Goal: Information Seeking & Learning: Learn about a topic

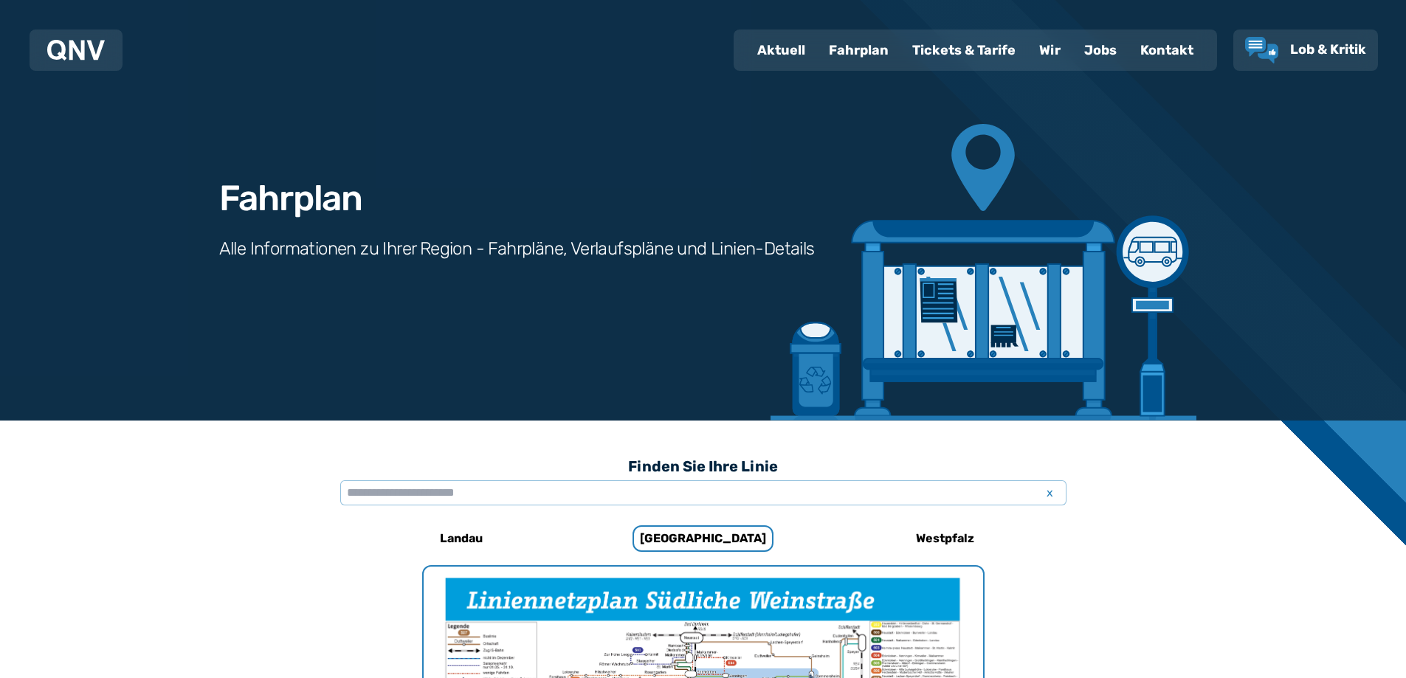
click at [862, 50] on div "Fahrplan" at bounding box center [858, 50] width 83 height 38
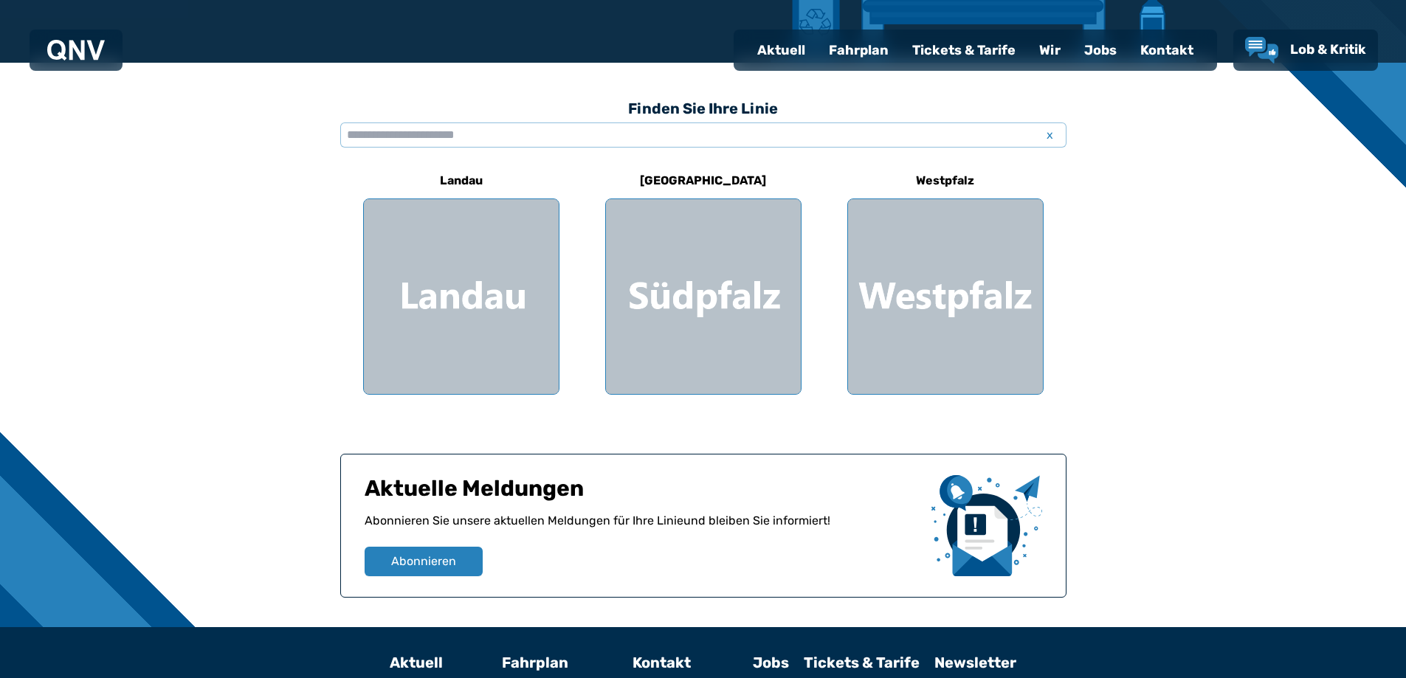
scroll to position [369, 0]
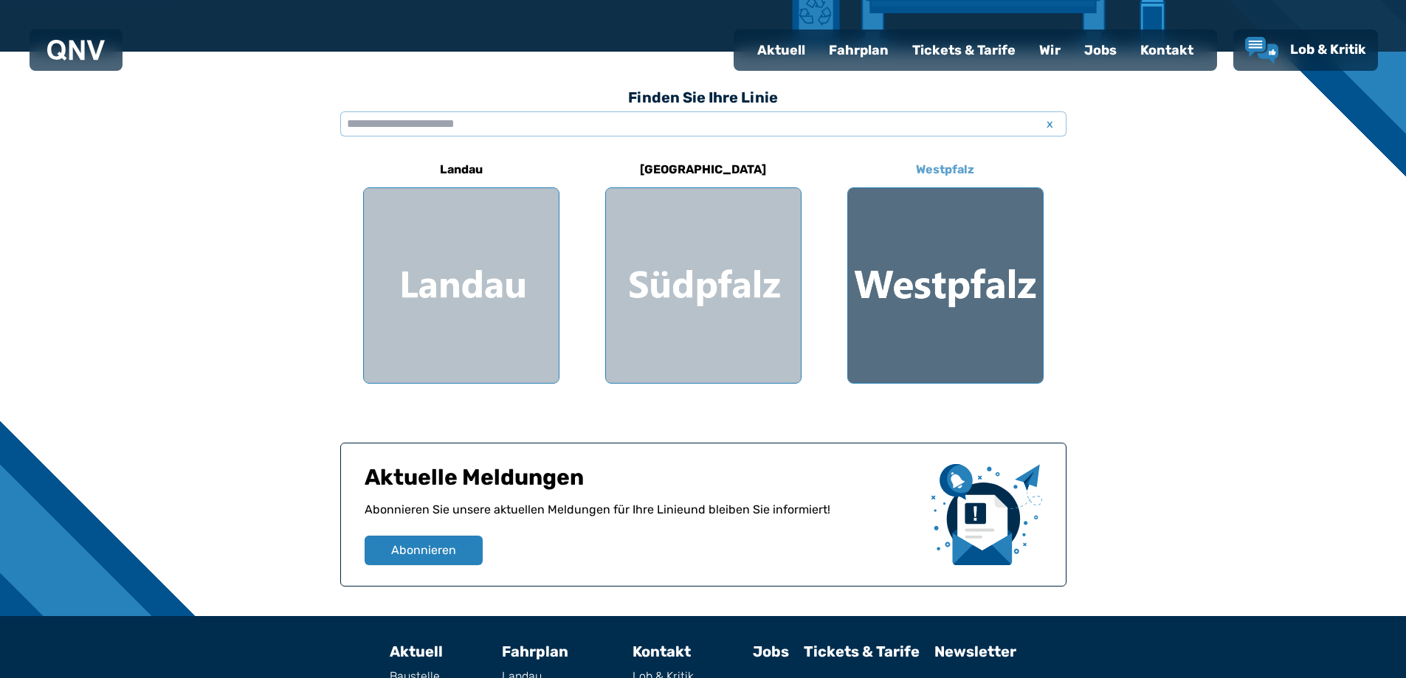
click at [933, 286] on div at bounding box center [945, 285] width 195 height 195
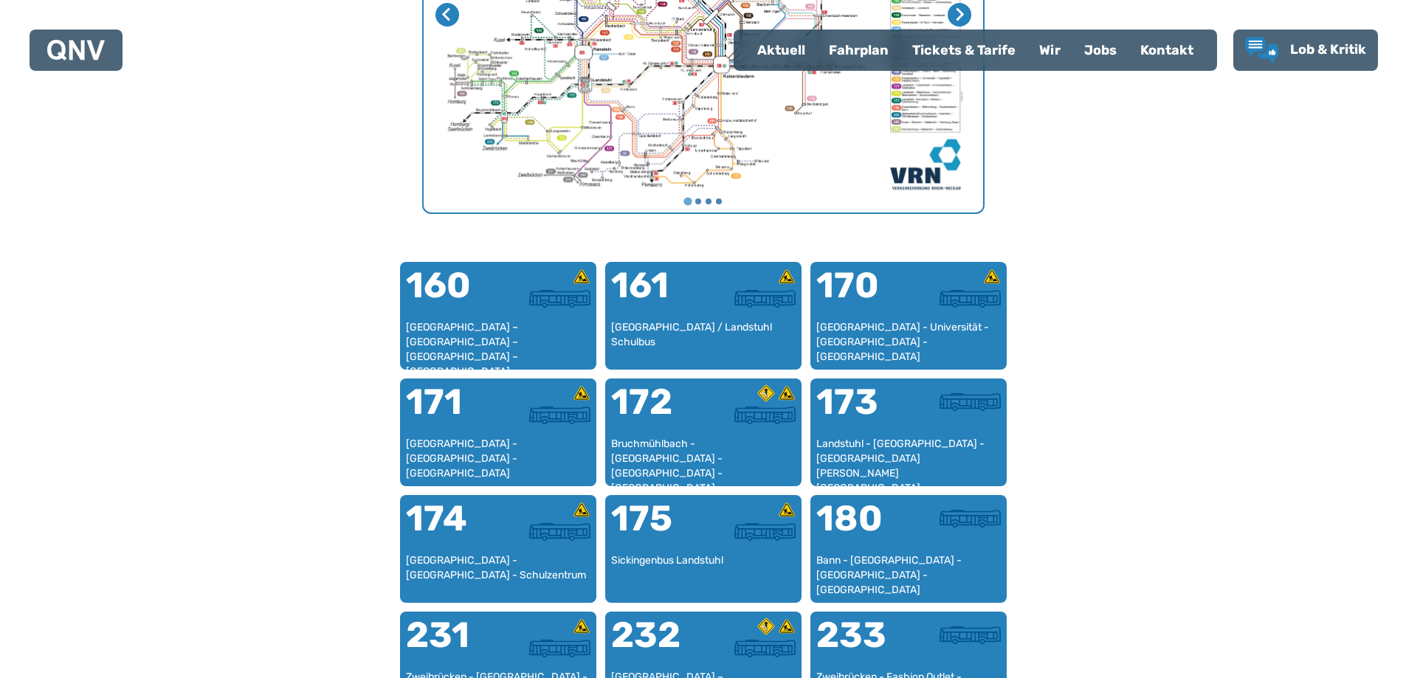
scroll to position [823, 0]
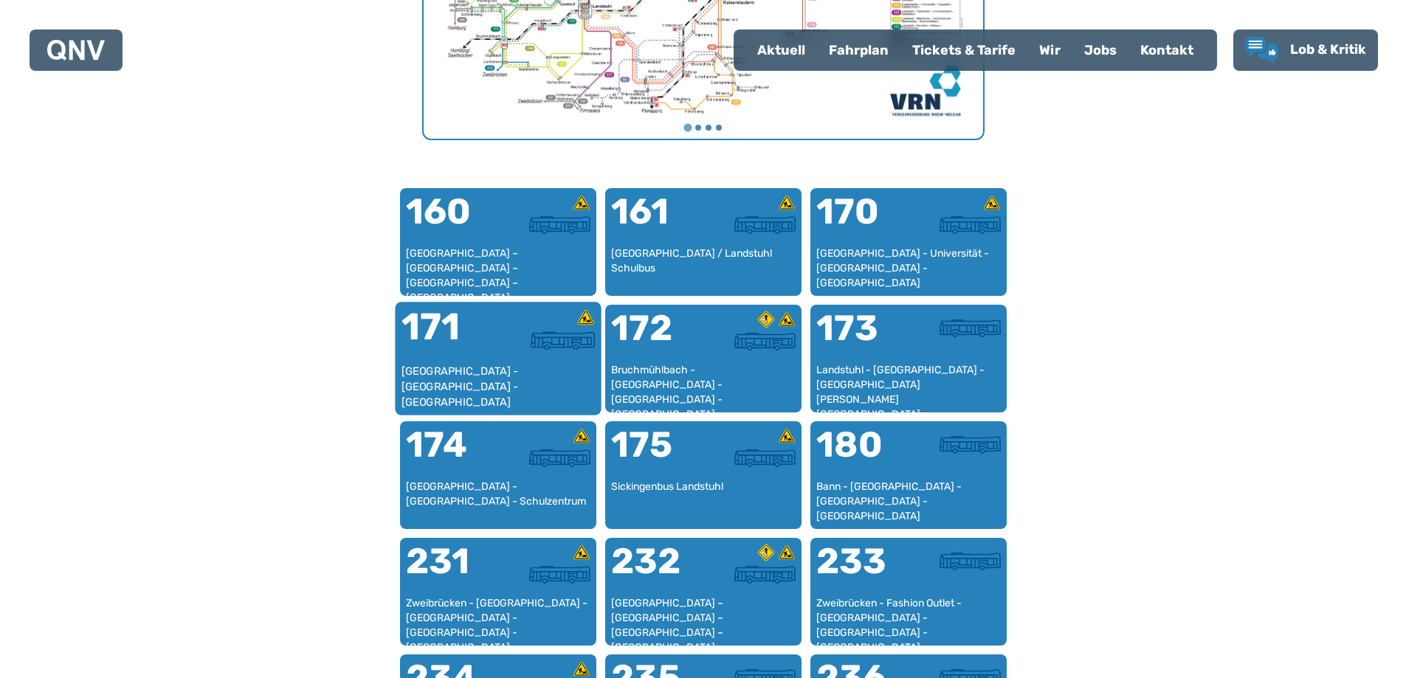
click at [488, 356] on div "171" at bounding box center [449, 335] width 97 height 55
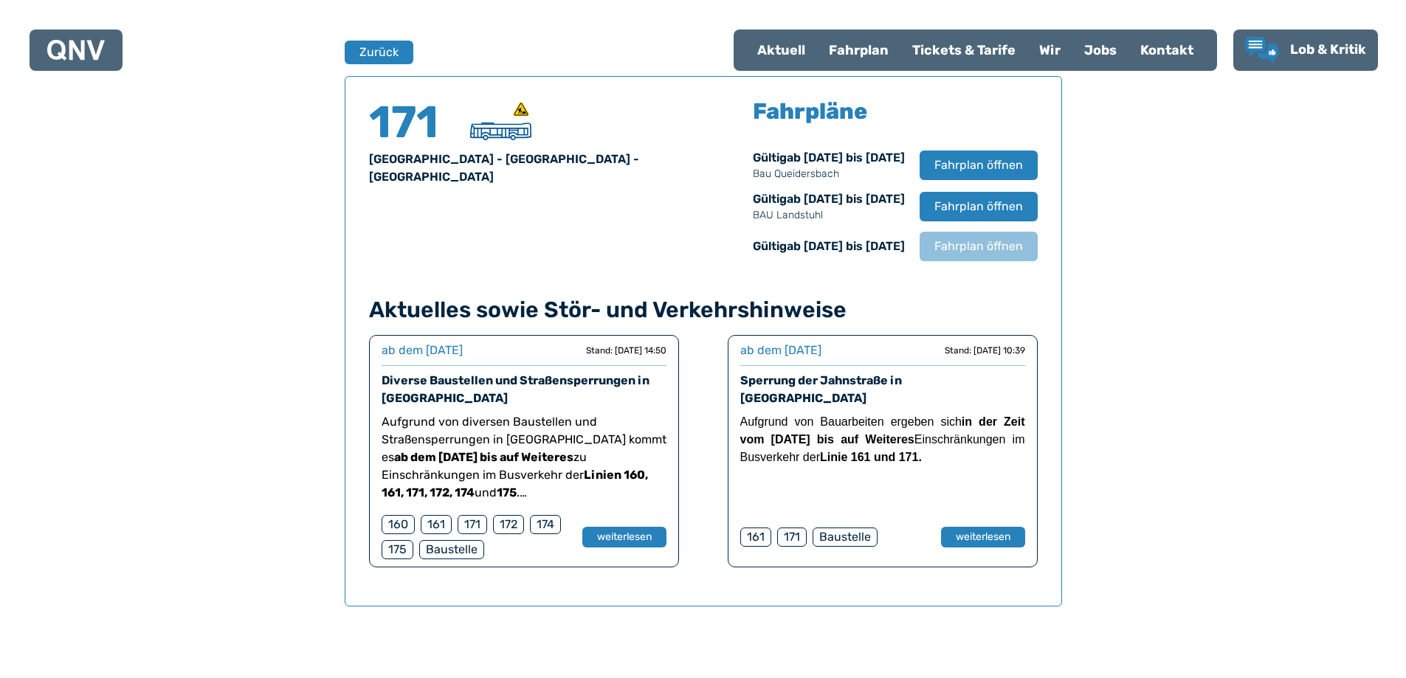
scroll to position [973, 0]
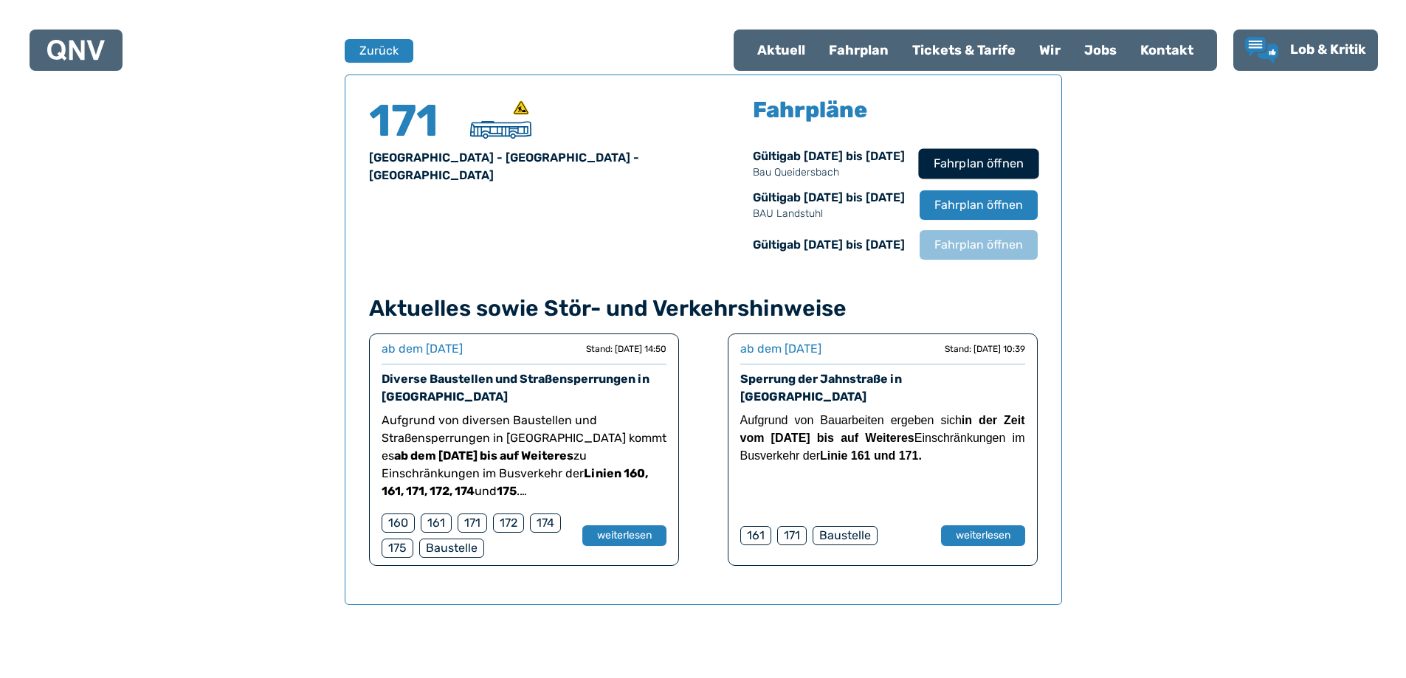
click at [976, 162] on span "Fahrplan öffnen" at bounding box center [978, 164] width 90 height 18
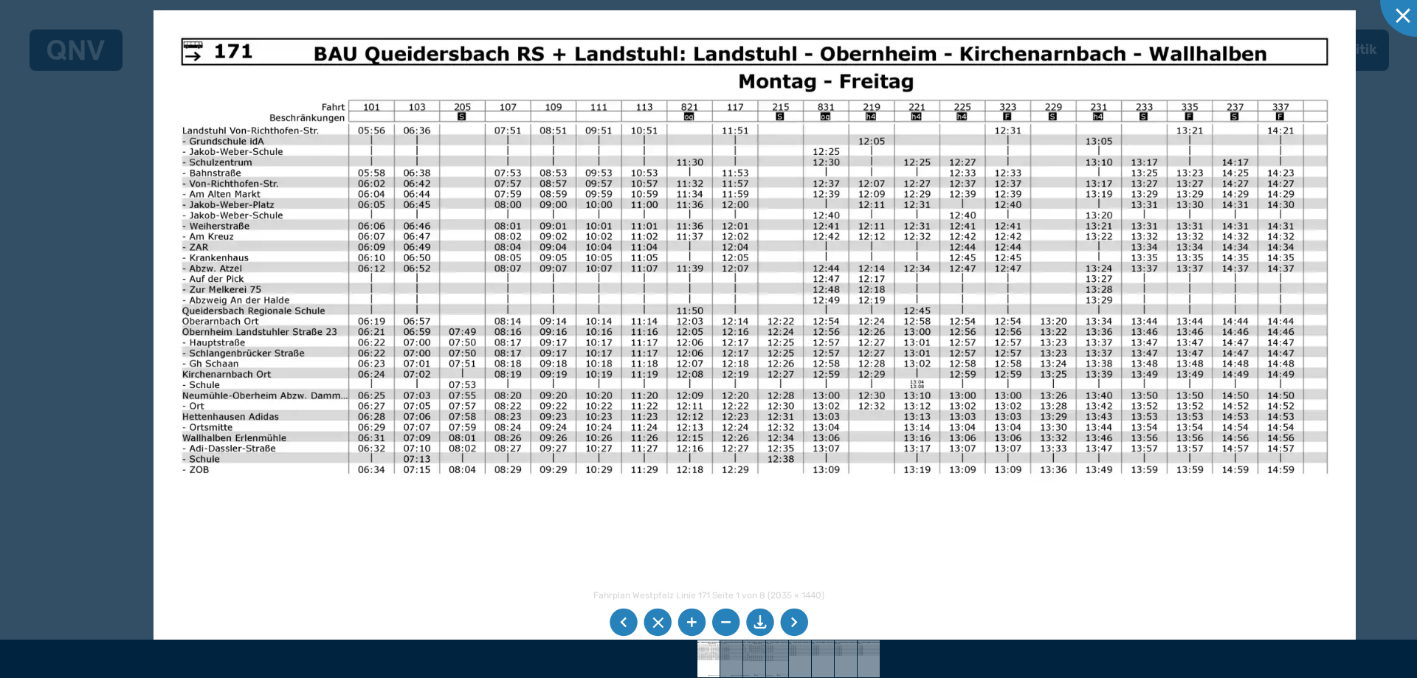
click at [580, 576] on img at bounding box center [753, 435] width 1201 height 850
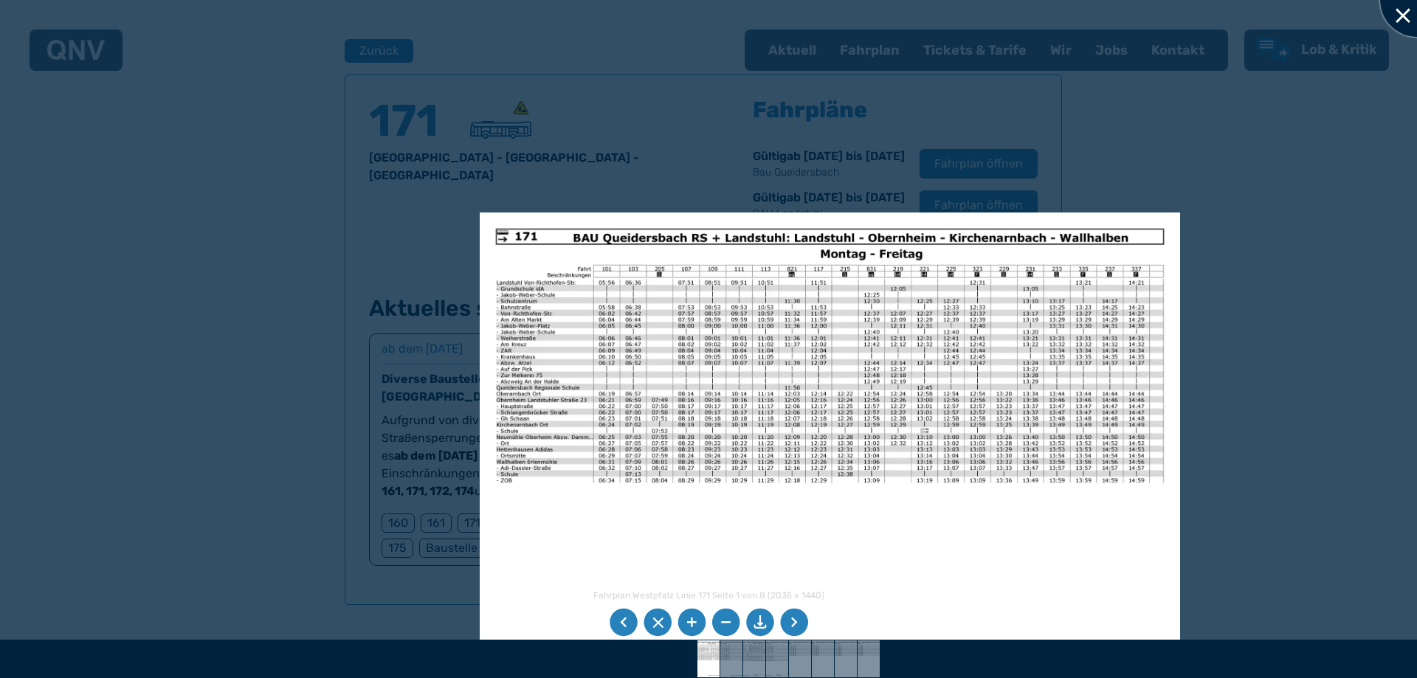
click at [1397, 15] on div at bounding box center [1417, 0] width 74 height 74
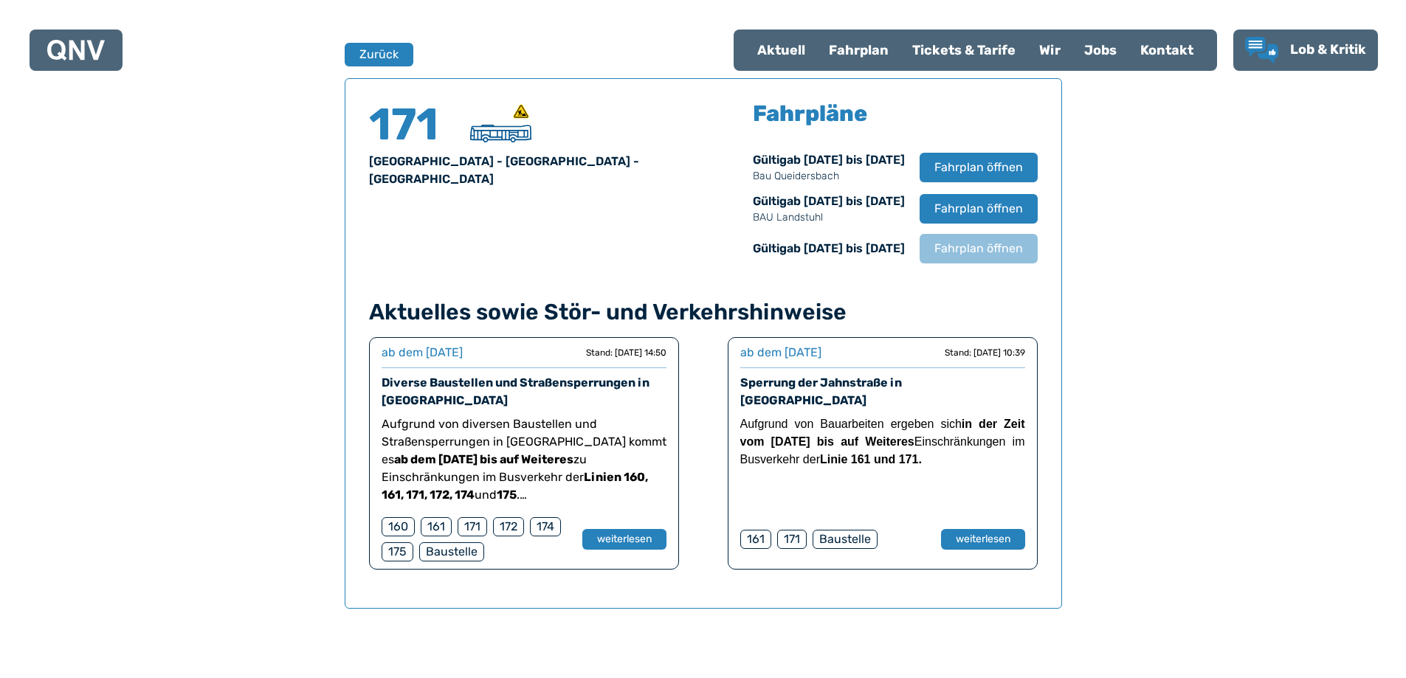
scroll to position [988, 0]
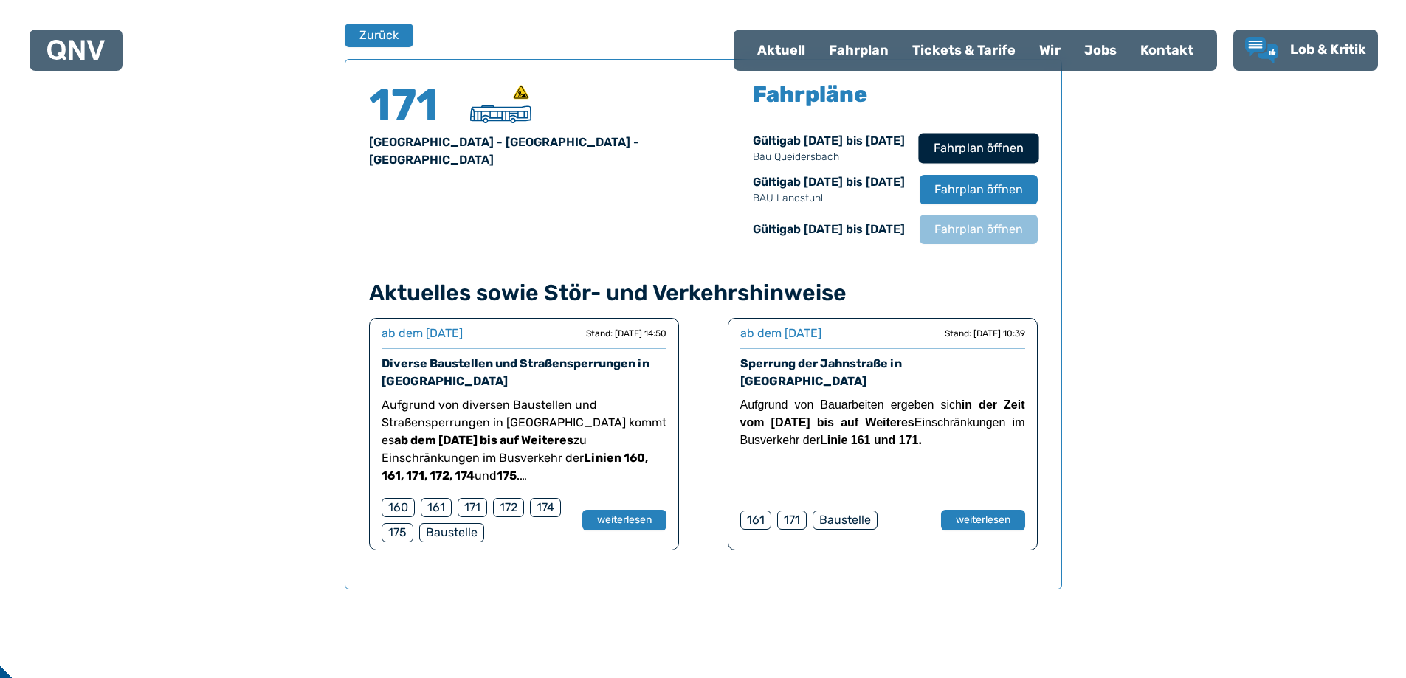
click at [964, 148] on span "Fahrplan öffnen" at bounding box center [978, 148] width 90 height 18
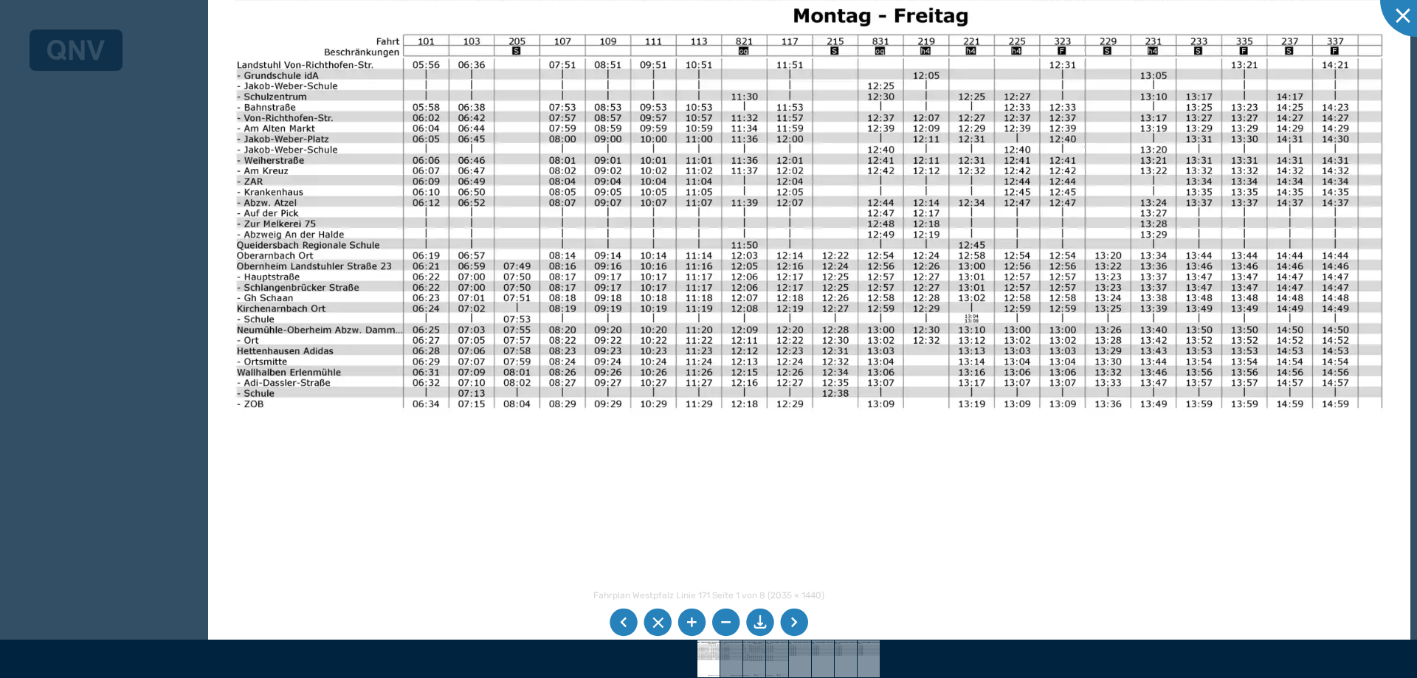
click at [923, 563] on img at bounding box center [808, 370] width 1201 height 850
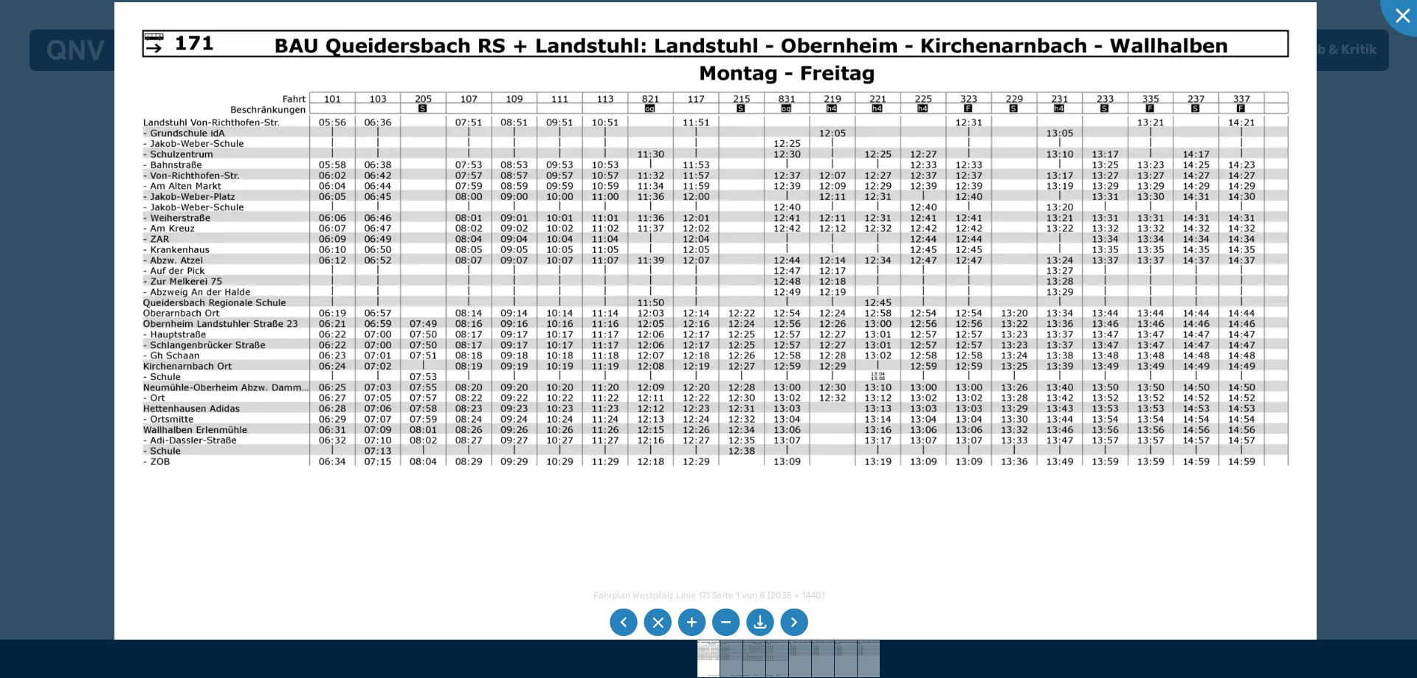
click at [509, 568] on img at bounding box center [714, 427] width 1201 height 850
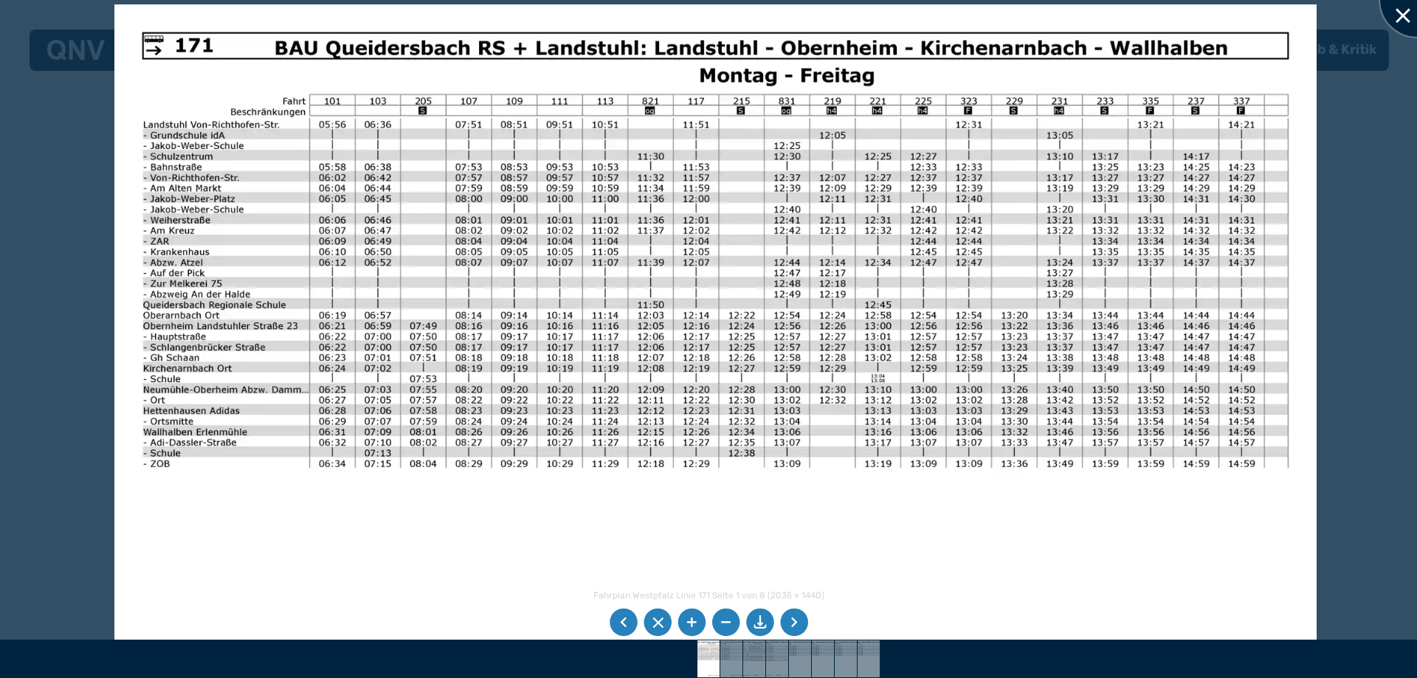
click at [1403, 11] on div at bounding box center [1417, 0] width 74 height 74
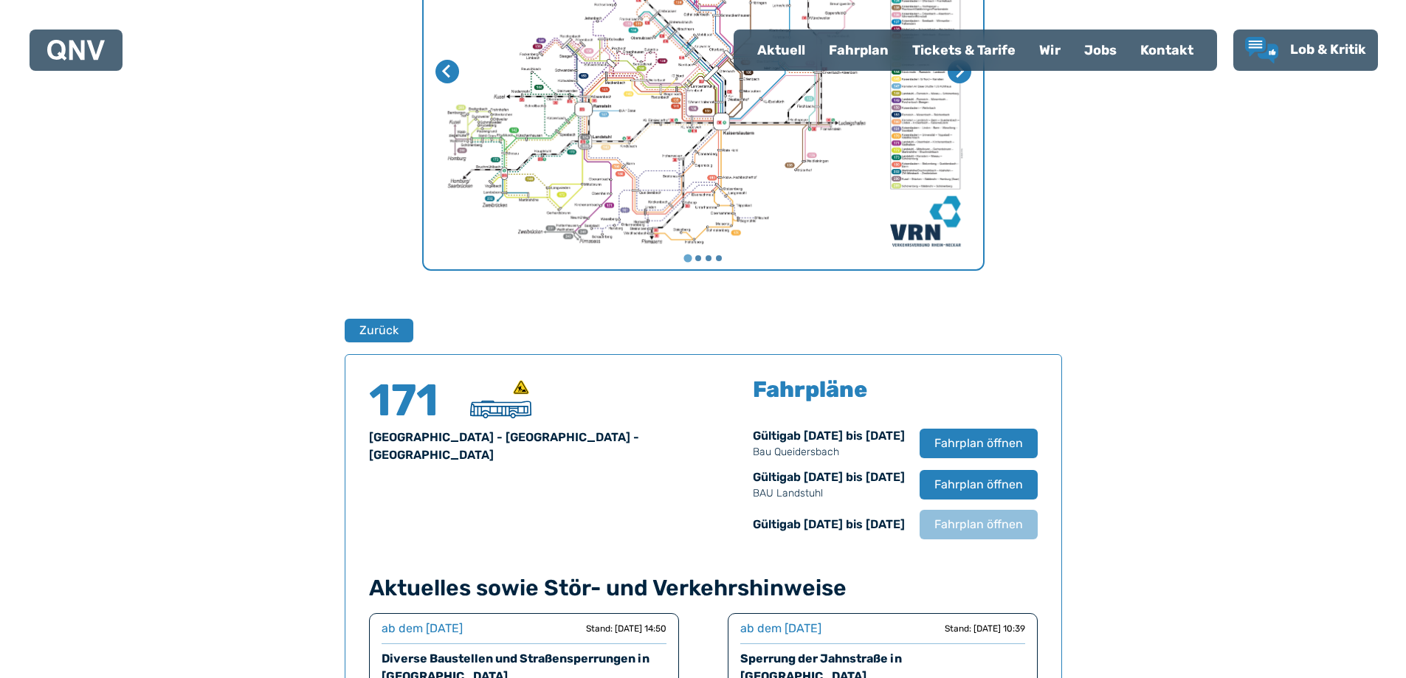
scroll to position [767, 0]
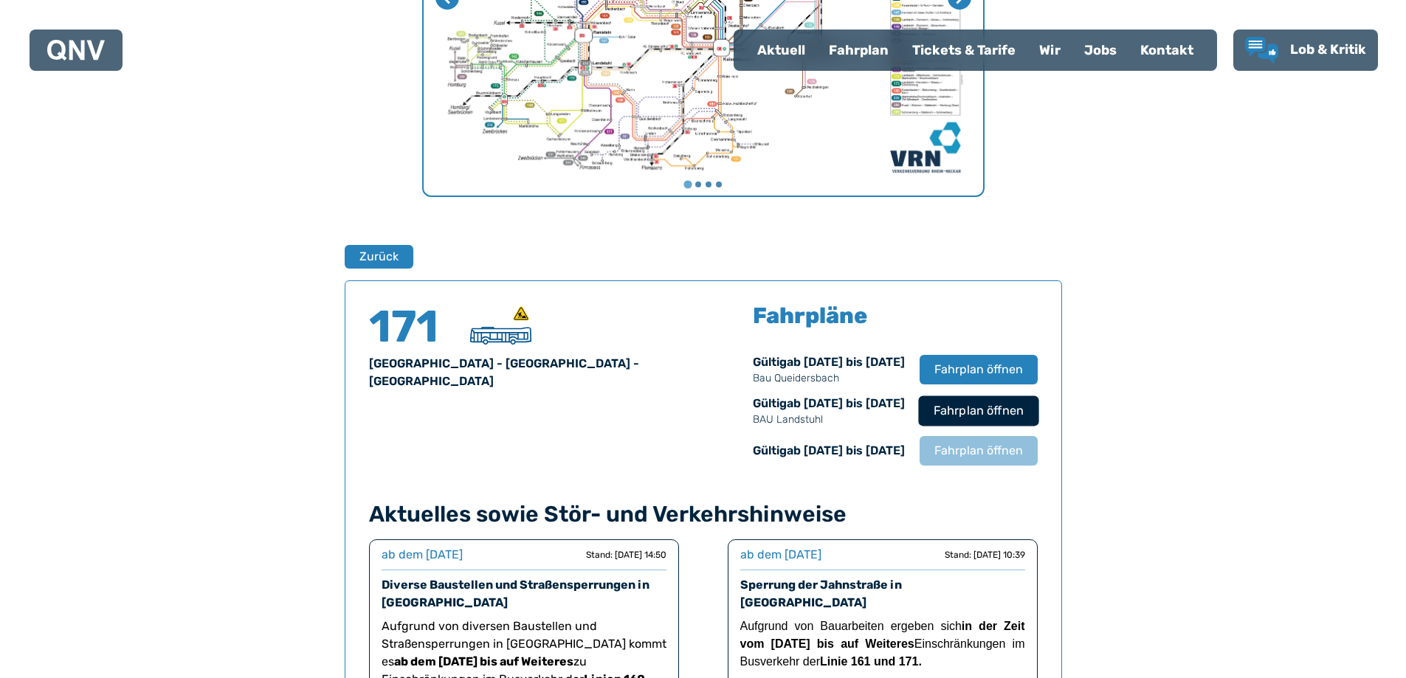
click at [979, 406] on span "Fahrplan öffnen" at bounding box center [978, 411] width 90 height 18
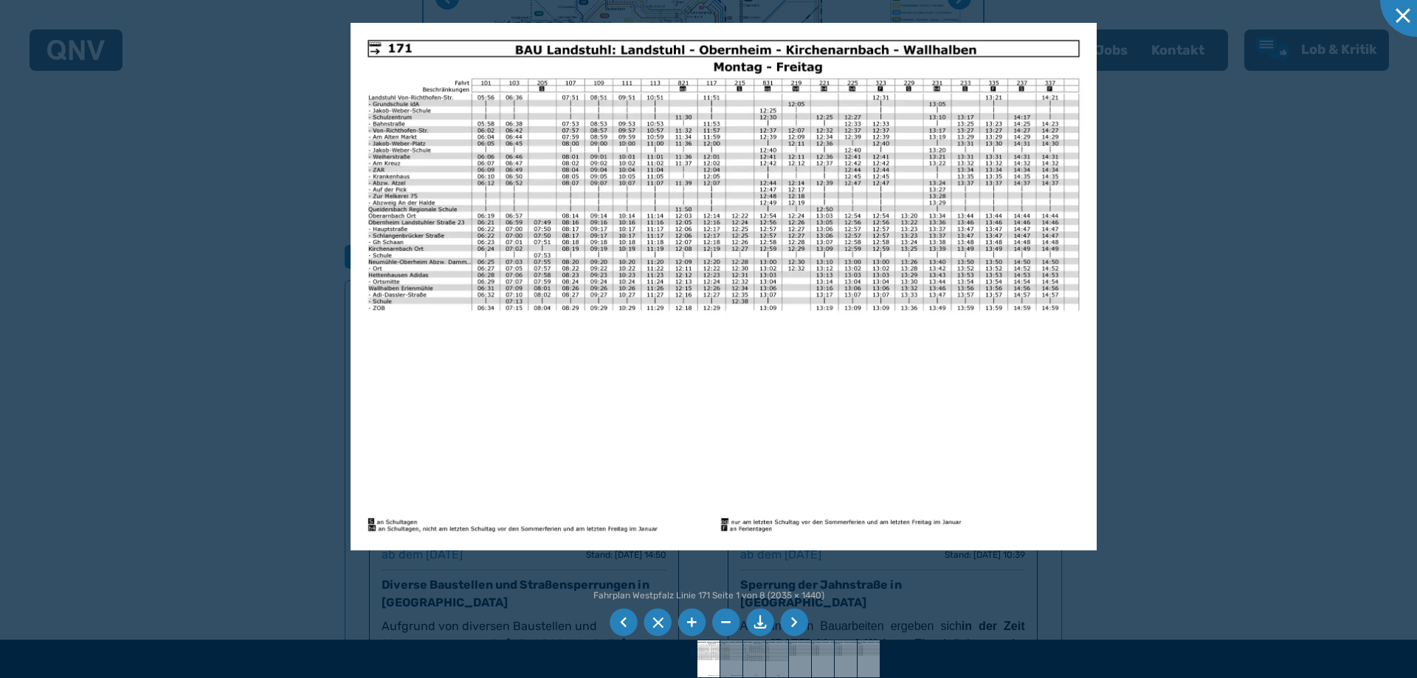
click at [792, 621] on li at bounding box center [794, 623] width 28 height 28
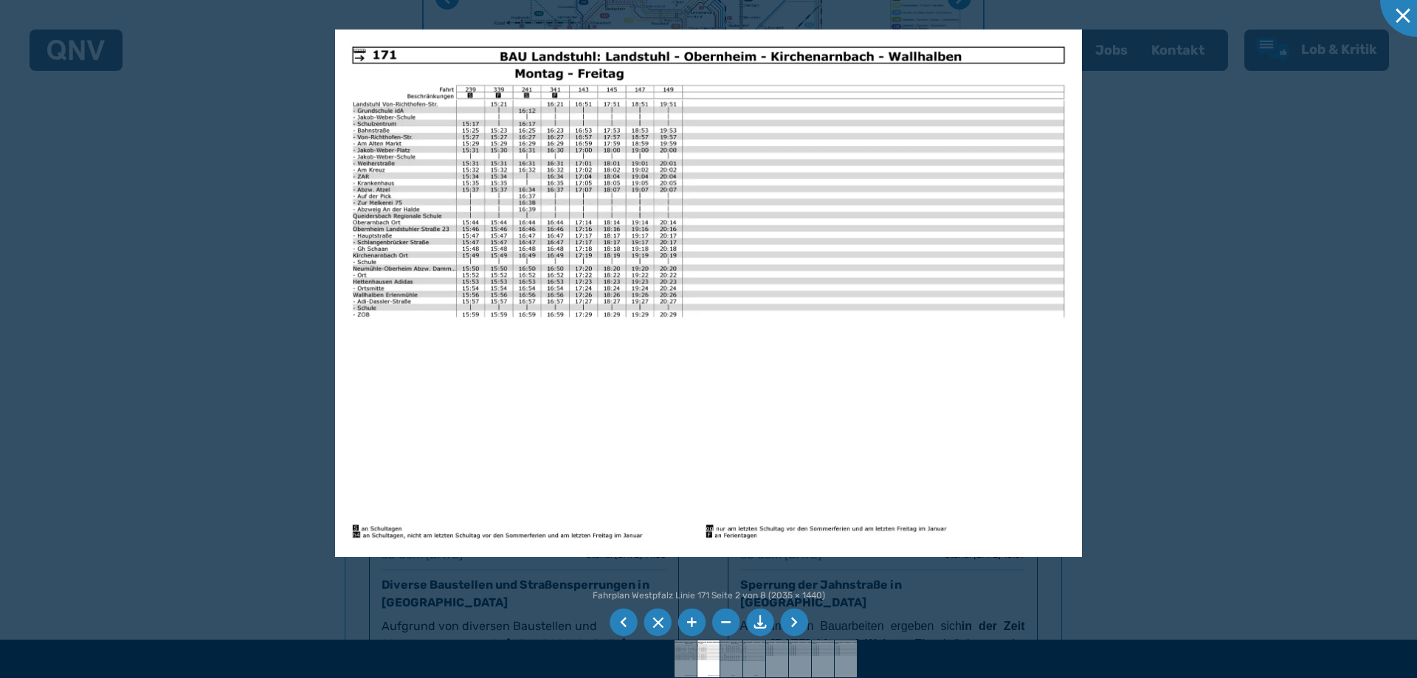
click at [792, 621] on li at bounding box center [794, 623] width 28 height 28
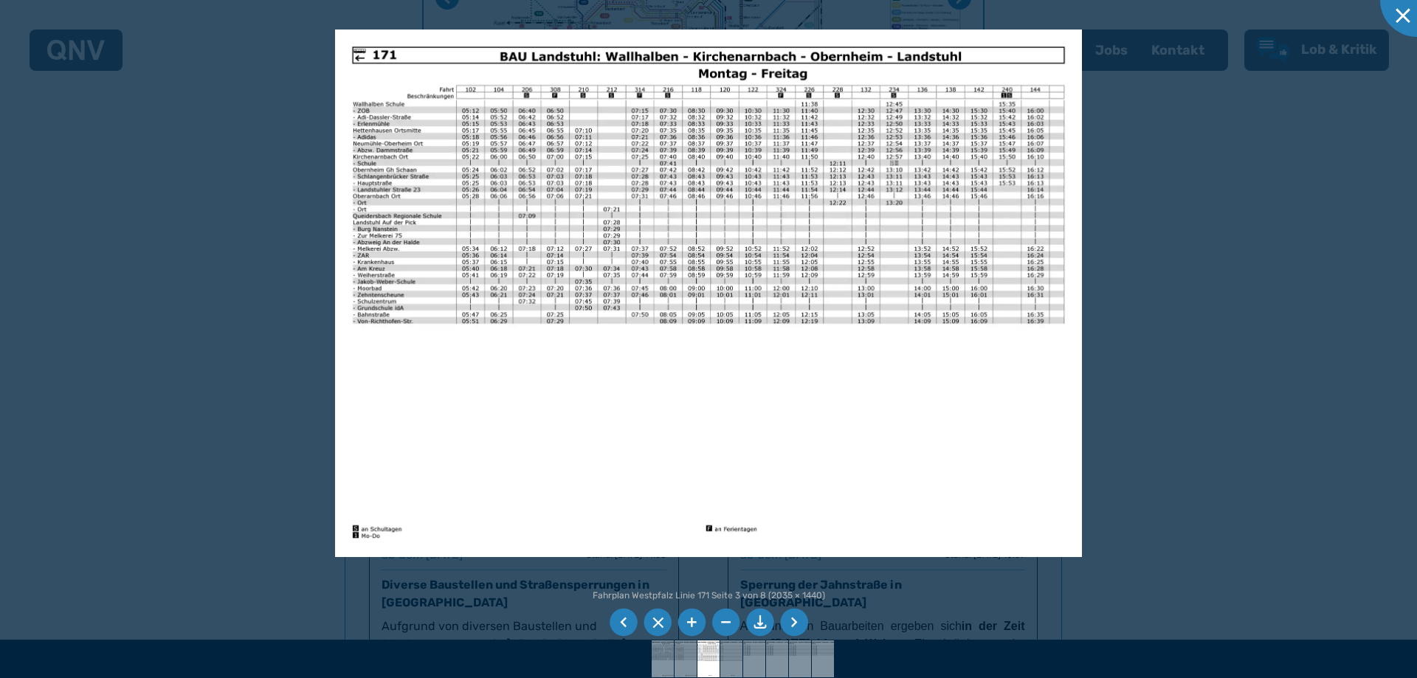
click at [790, 615] on li at bounding box center [794, 623] width 28 height 28
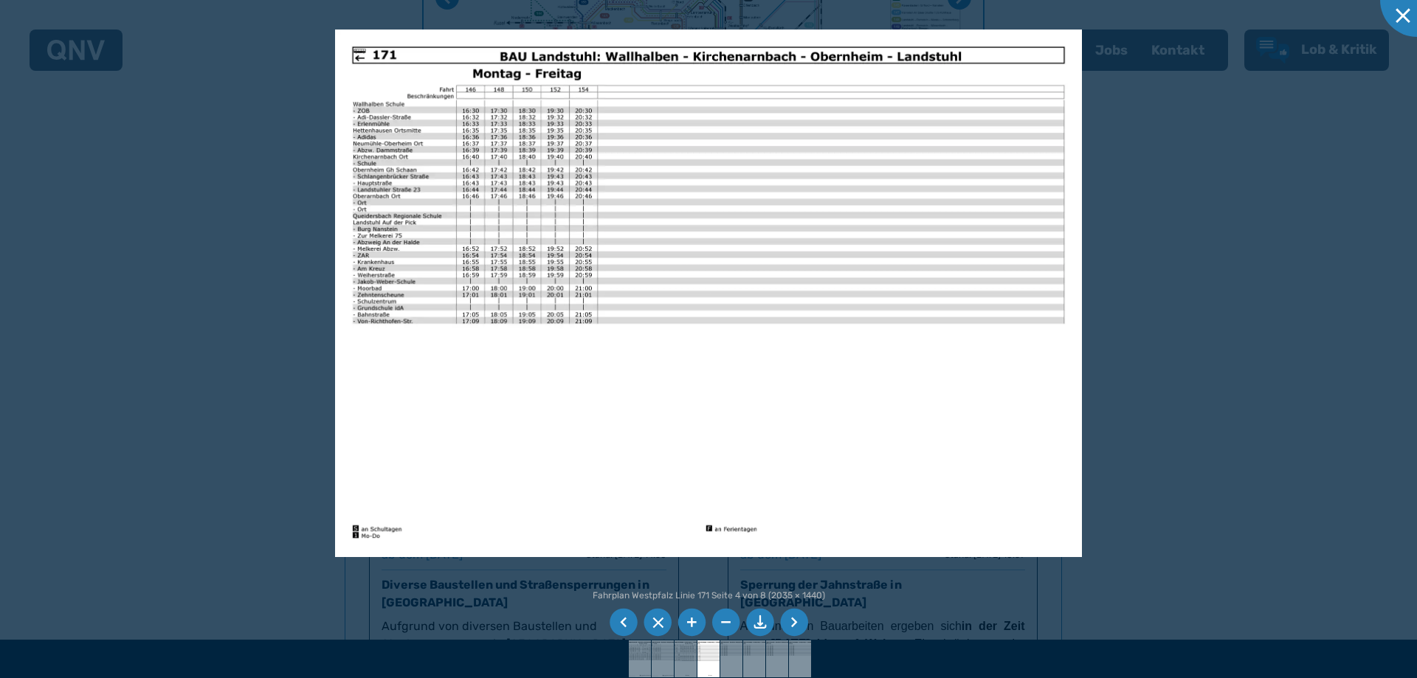
click at [790, 615] on li at bounding box center [794, 623] width 28 height 28
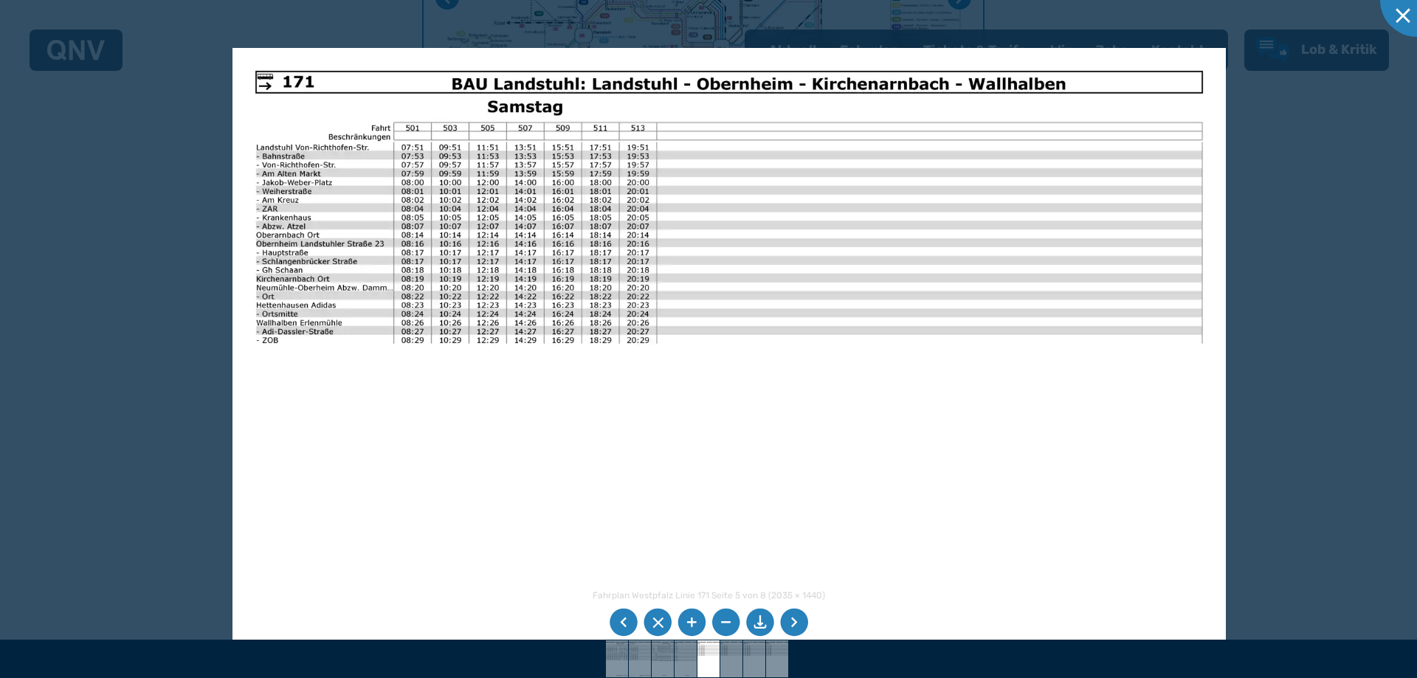
click at [745, 494] on img at bounding box center [728, 399] width 993 height 702
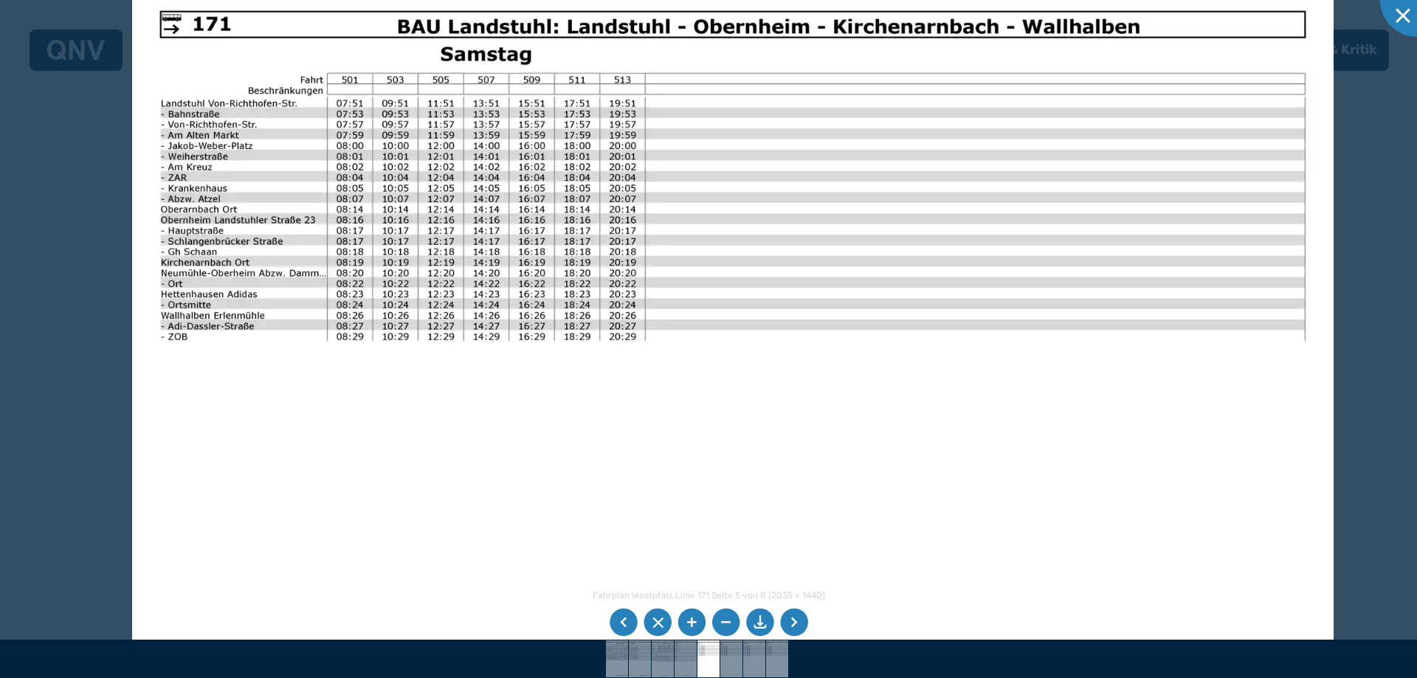
click at [759, 620] on li at bounding box center [760, 623] width 28 height 28
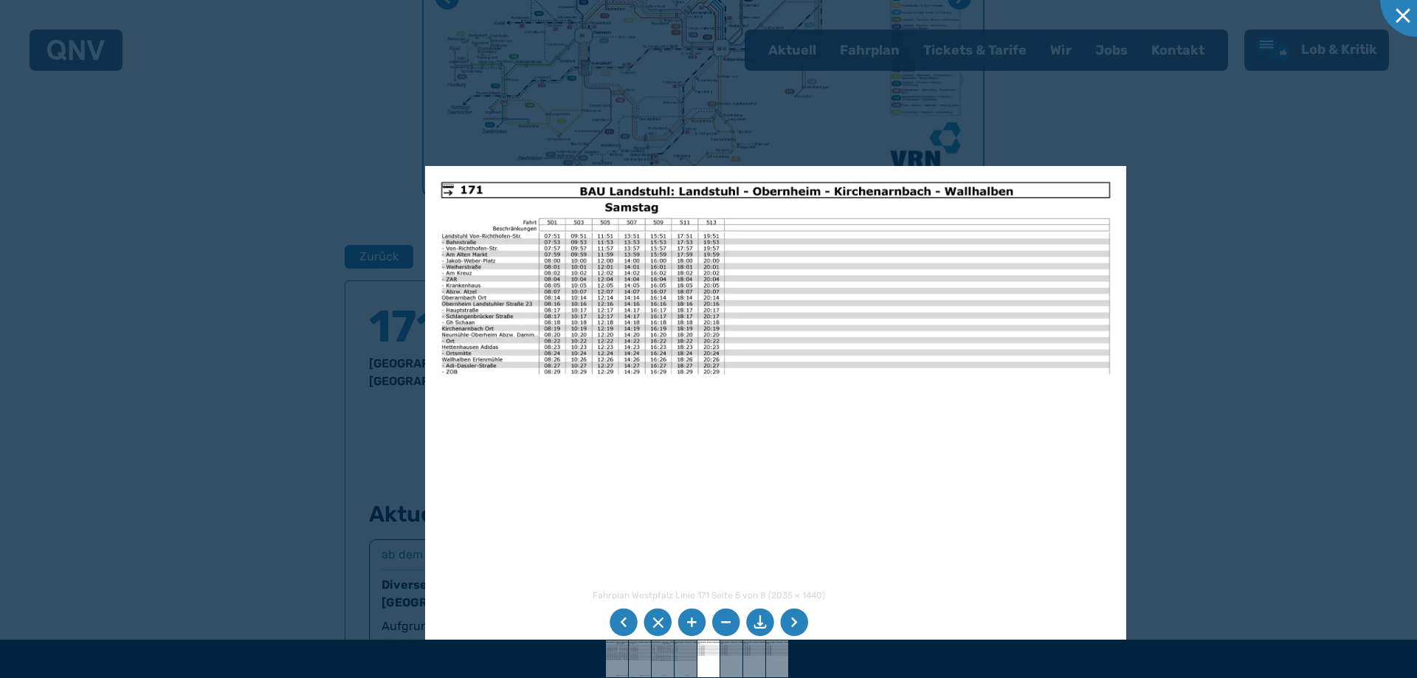
click at [620, 618] on li at bounding box center [623, 623] width 28 height 28
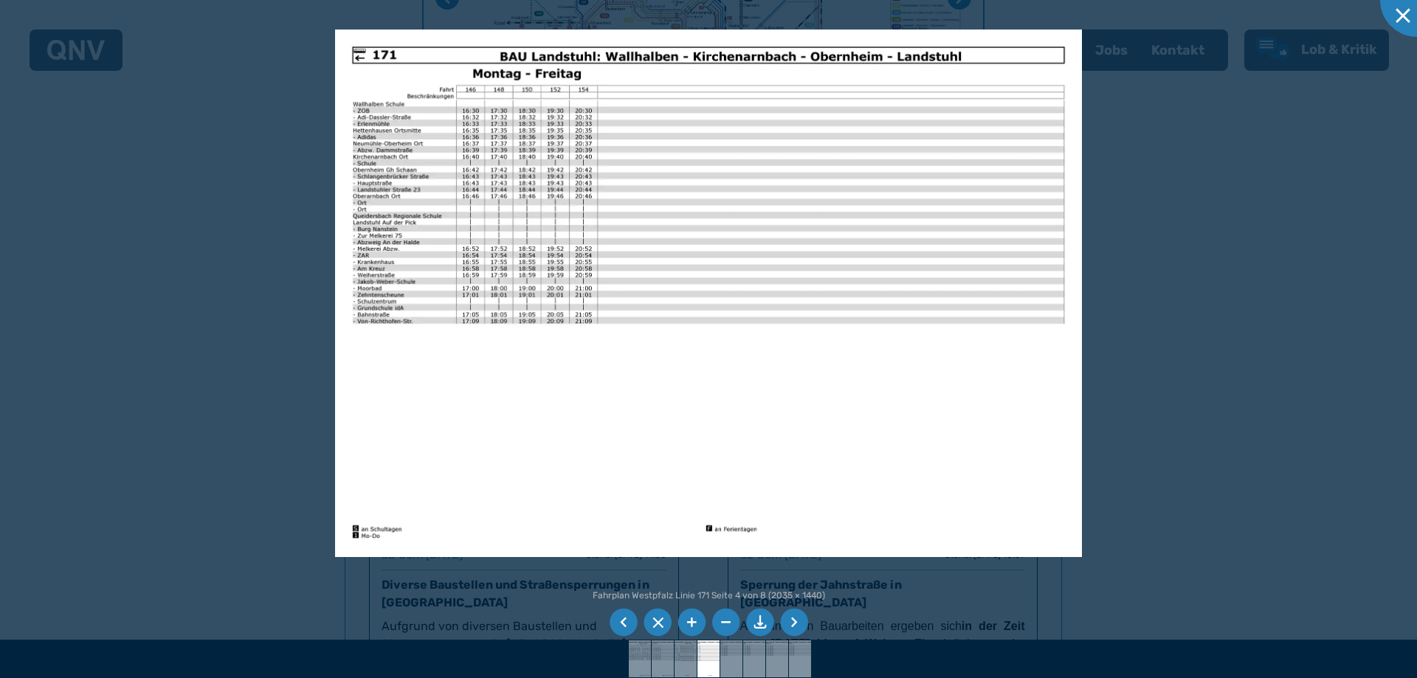
click at [618, 621] on li at bounding box center [623, 623] width 28 height 28
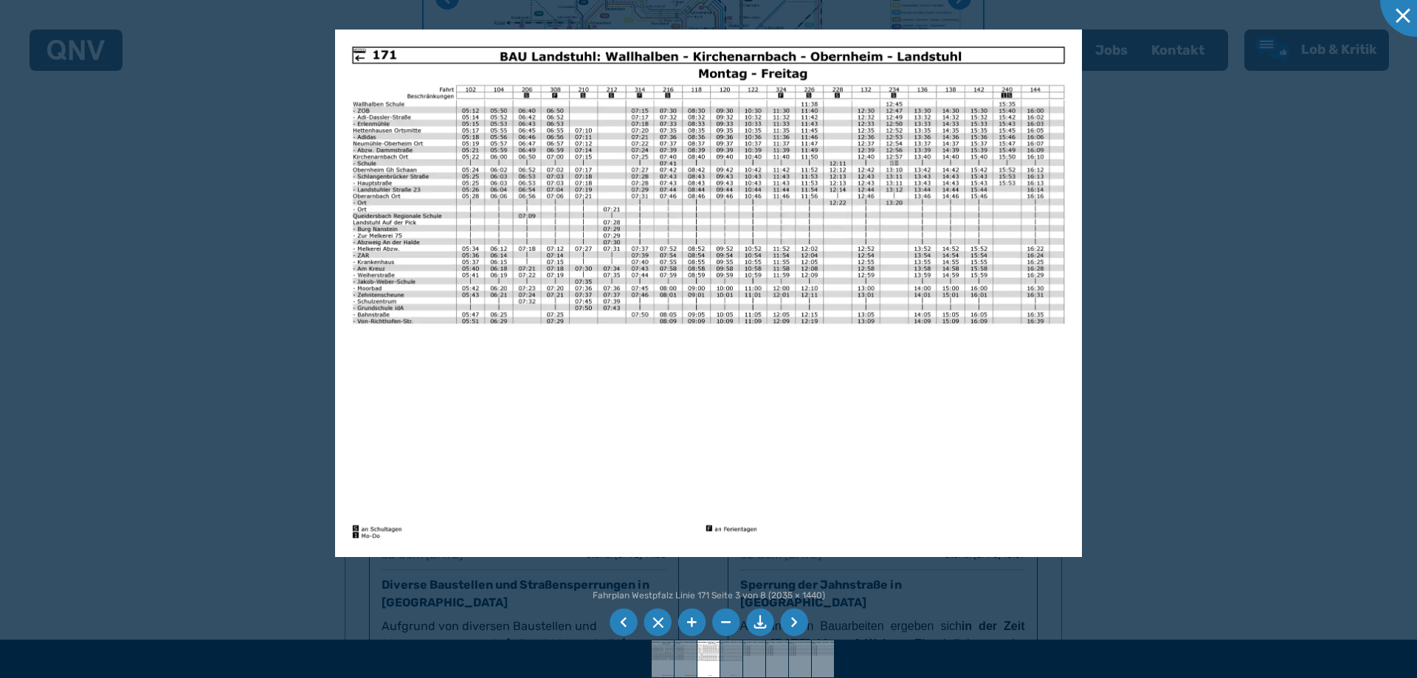
click at [618, 621] on li at bounding box center [623, 623] width 28 height 28
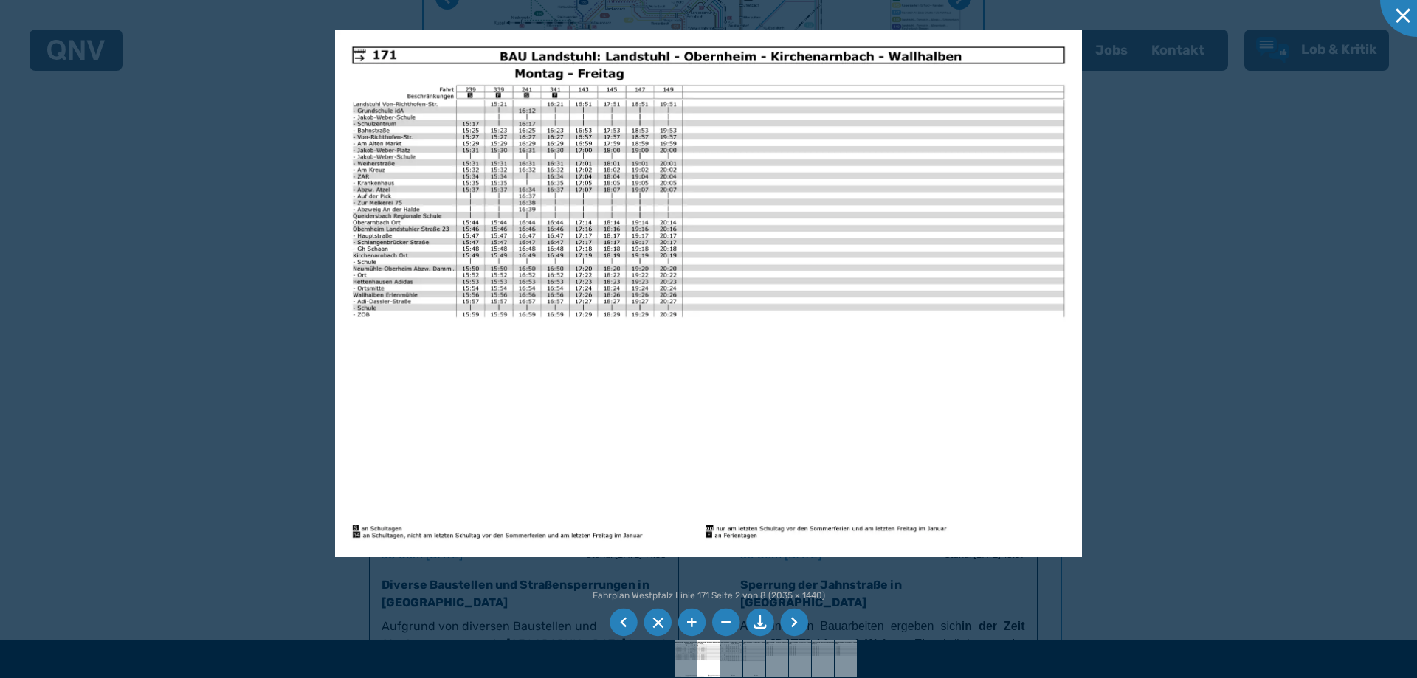
click at [618, 621] on li at bounding box center [623, 623] width 28 height 28
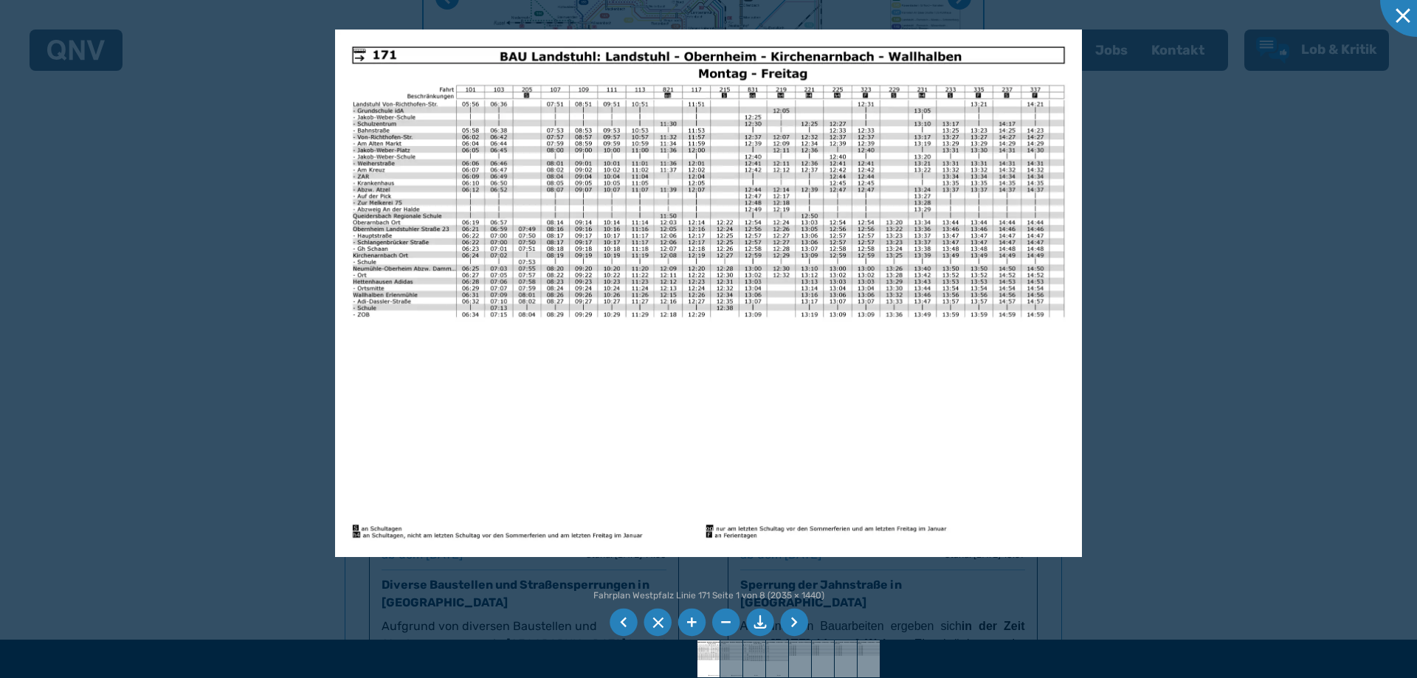
click at [618, 621] on li at bounding box center [623, 623] width 28 height 28
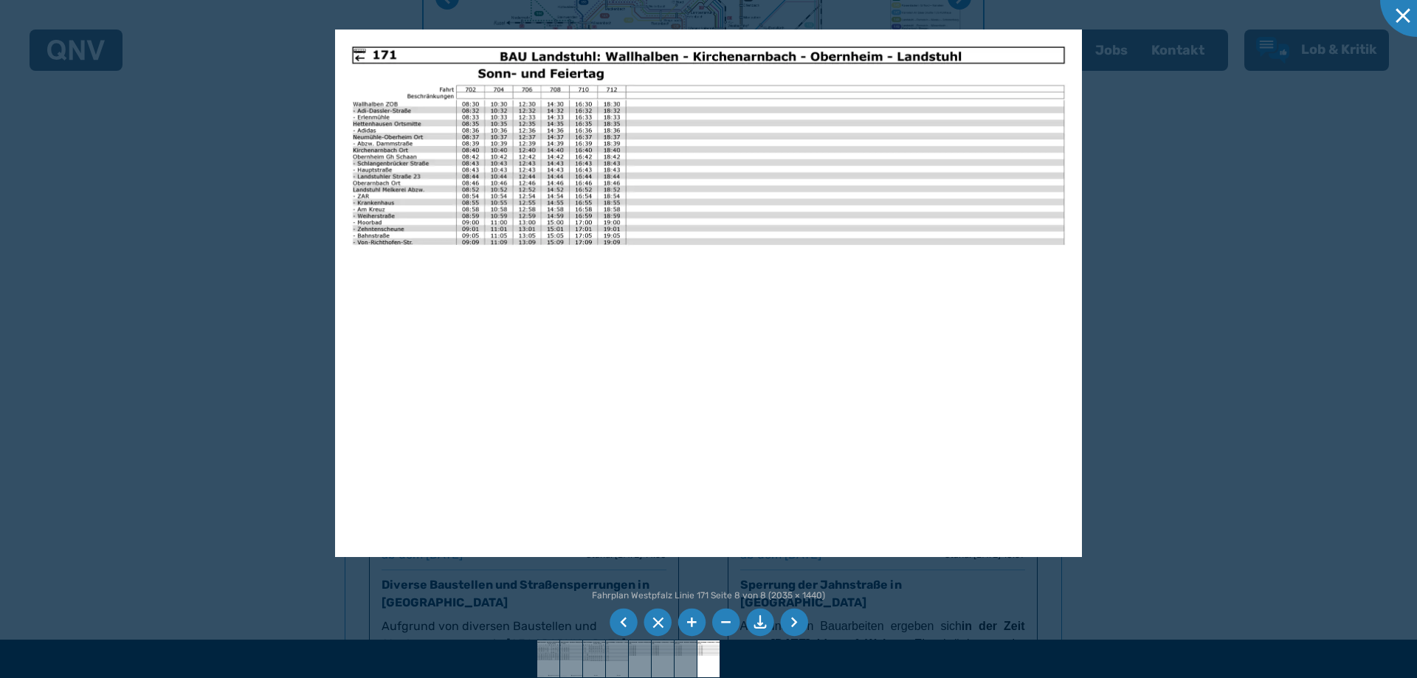
click at [618, 621] on li at bounding box center [623, 623] width 28 height 28
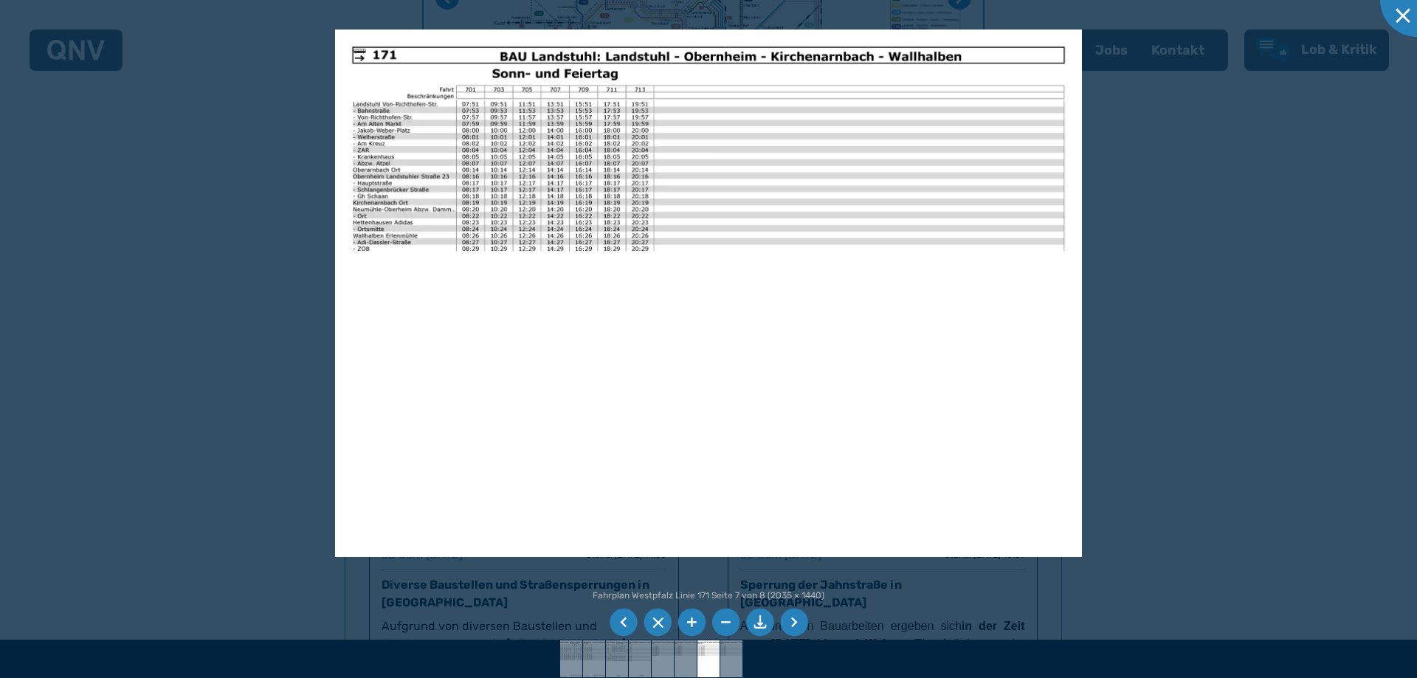
click at [618, 621] on li at bounding box center [623, 623] width 28 height 28
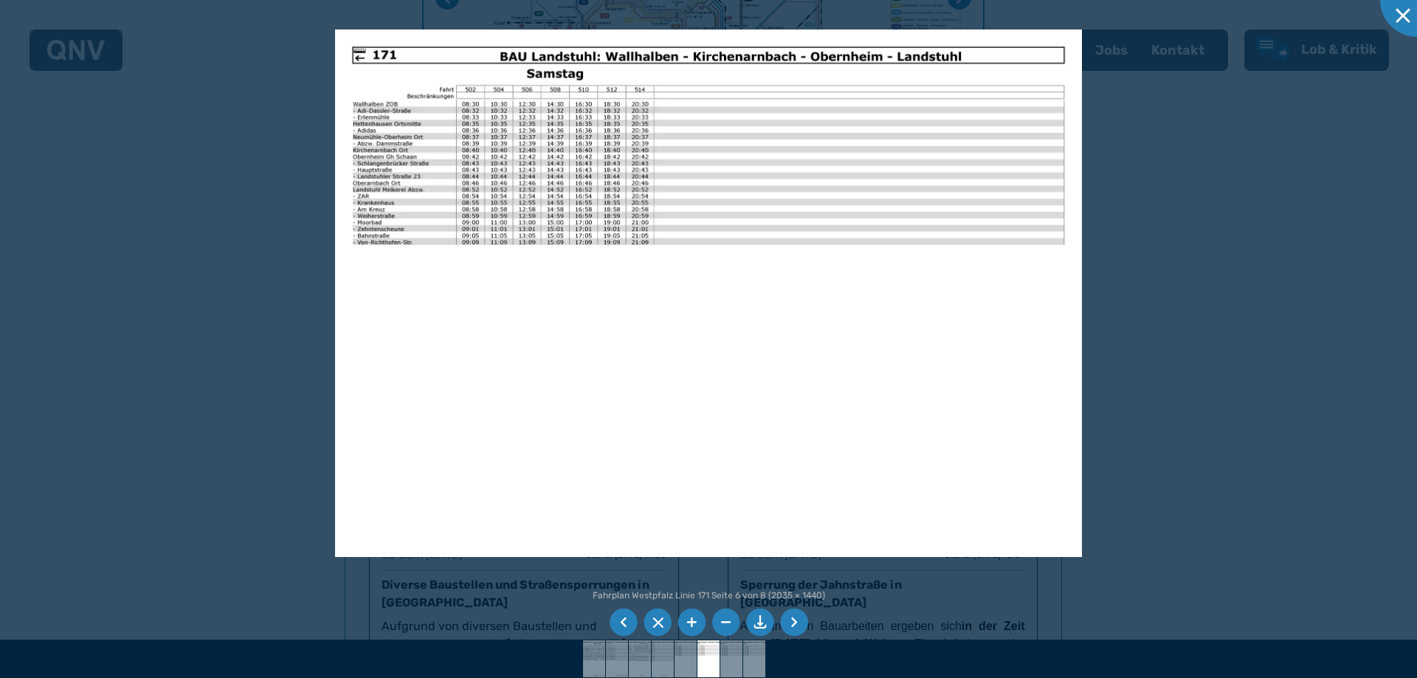
click at [618, 621] on li at bounding box center [623, 623] width 28 height 28
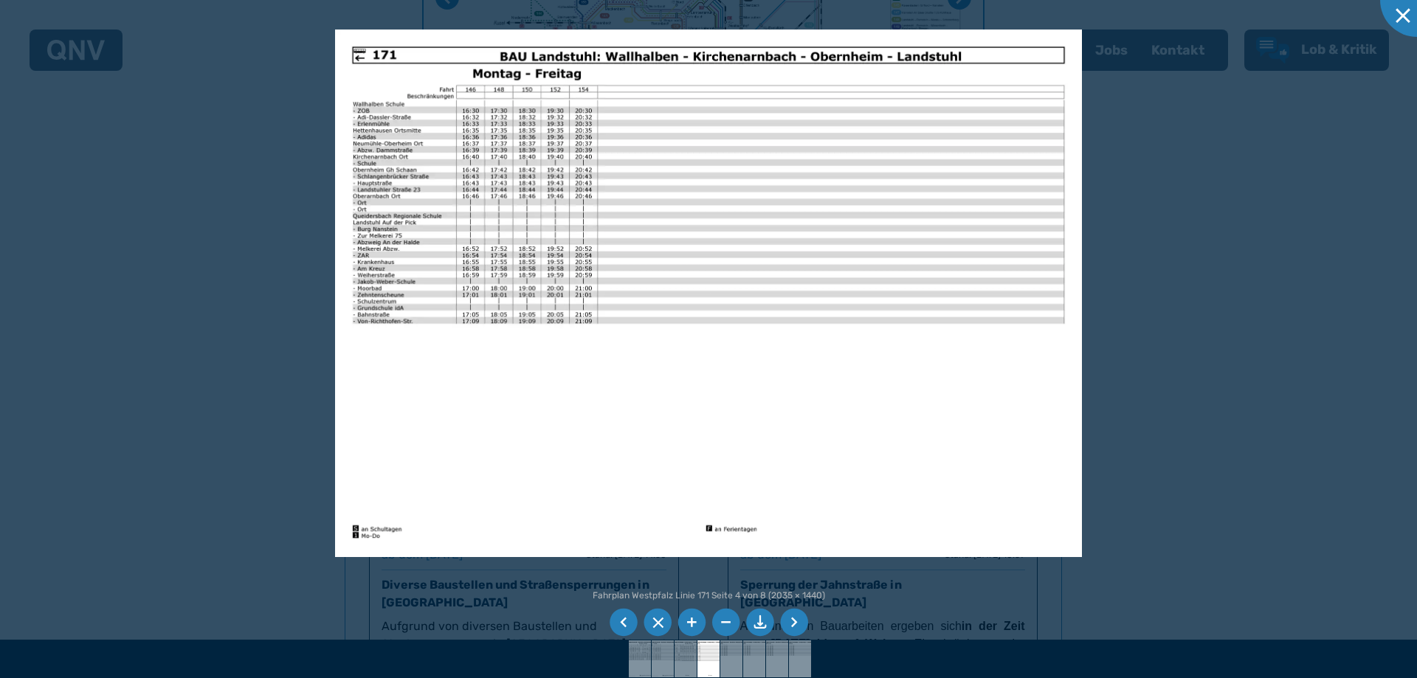
click at [621, 618] on li at bounding box center [623, 623] width 28 height 28
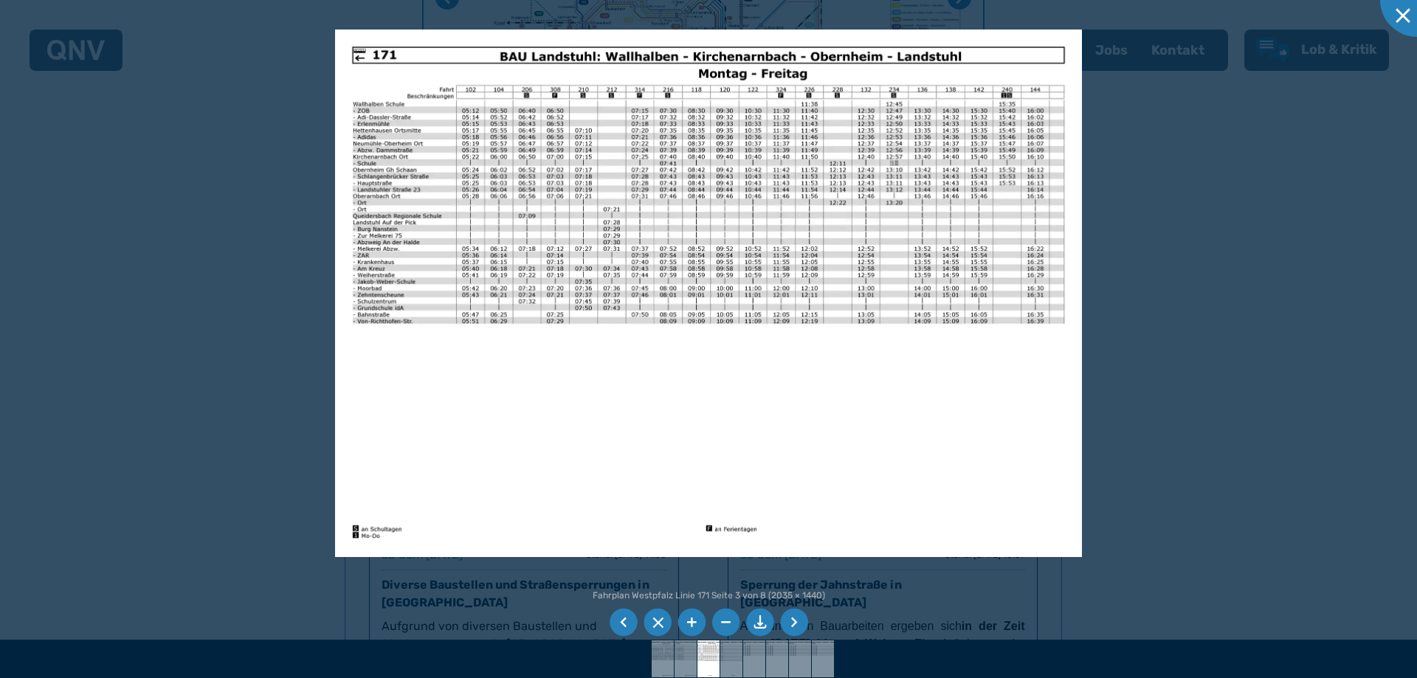
click at [626, 619] on li at bounding box center [623, 623] width 28 height 28
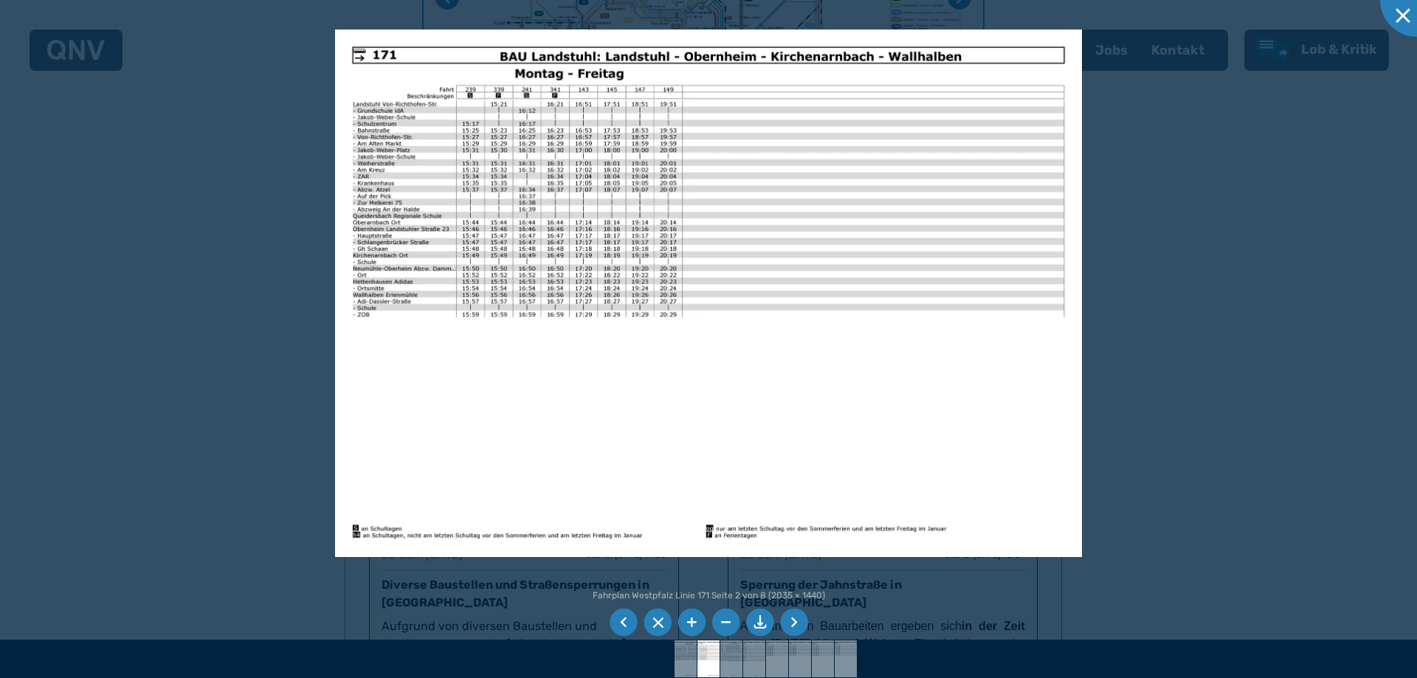
click at [624, 621] on li at bounding box center [623, 623] width 28 height 28
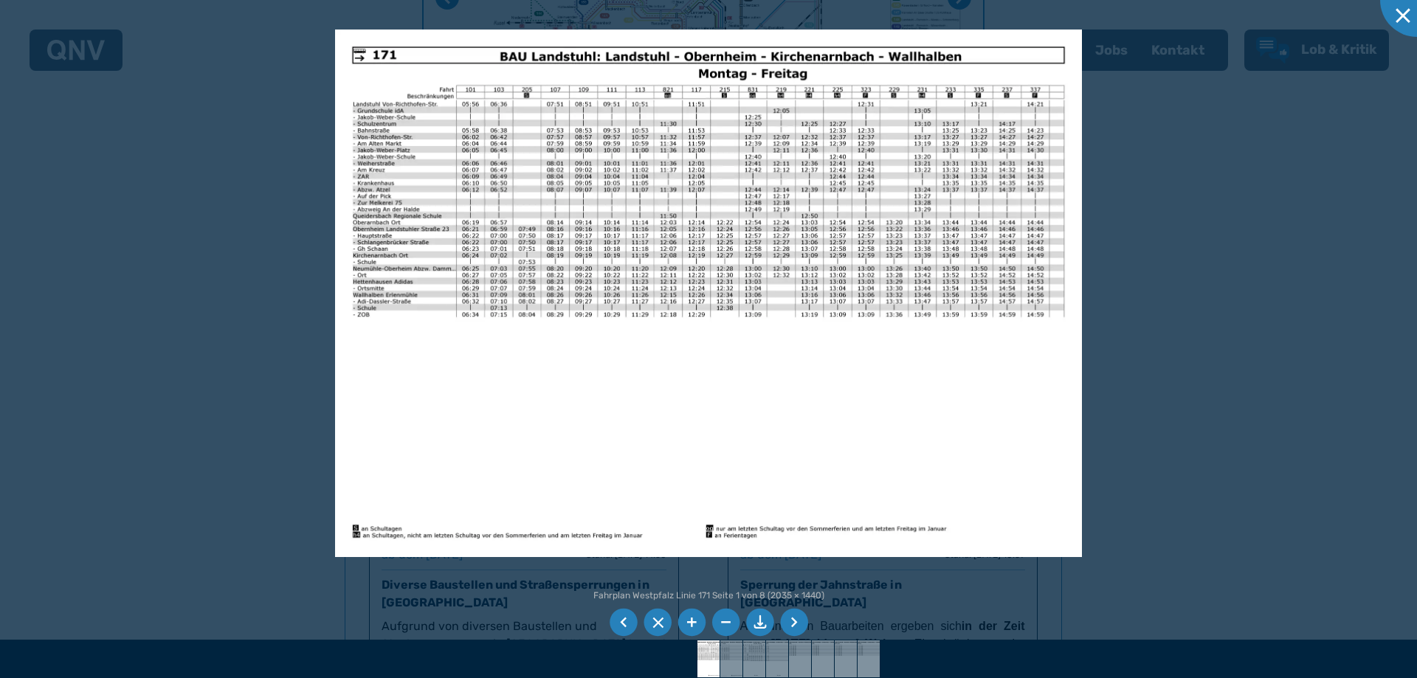
click at [622, 621] on li at bounding box center [623, 623] width 28 height 28
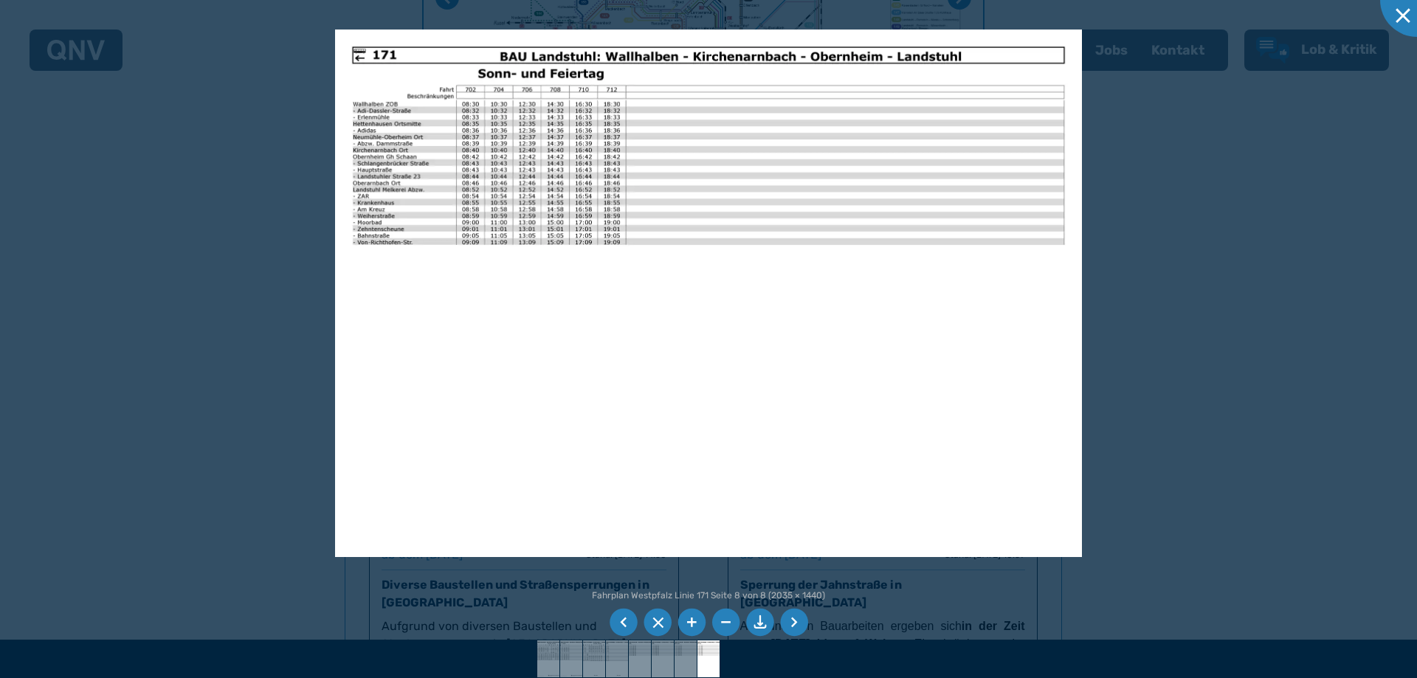
click at [759, 618] on li at bounding box center [760, 623] width 28 height 28
click at [722, 624] on li at bounding box center [725, 623] width 28 height 28
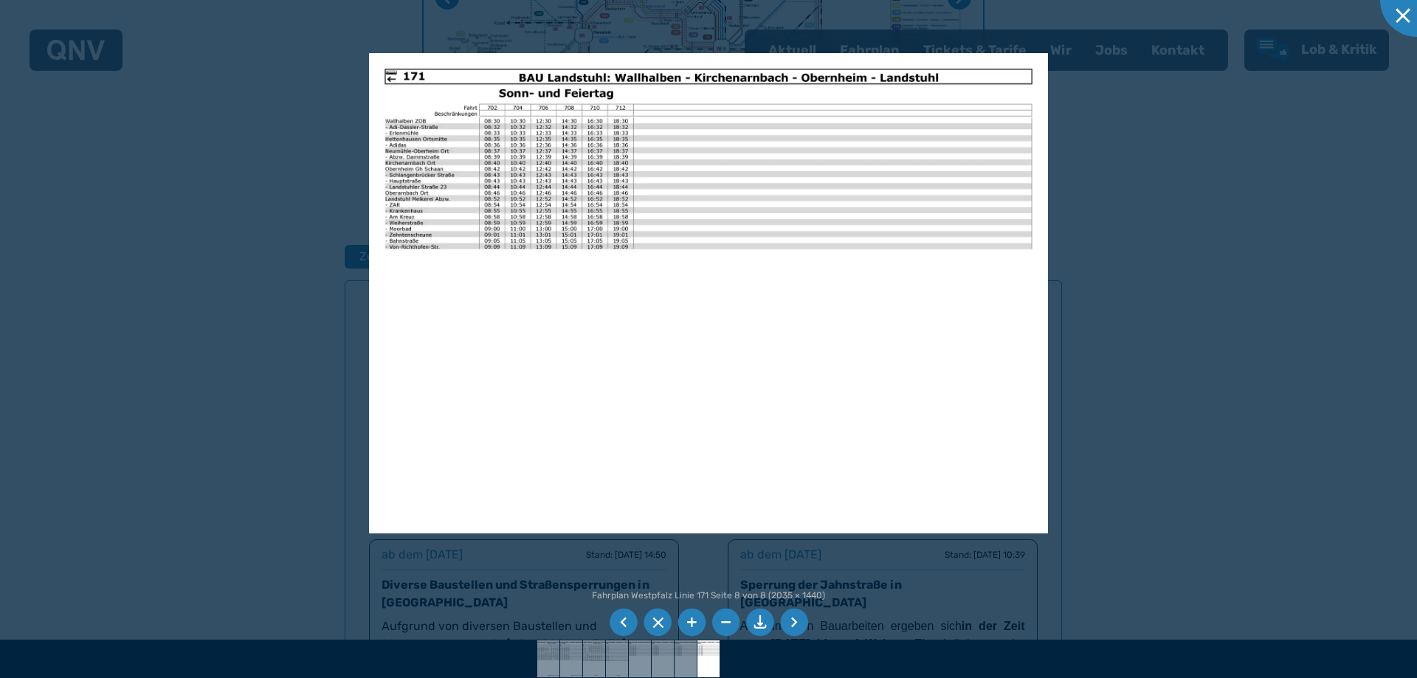
click at [684, 621] on li at bounding box center [691, 623] width 28 height 28
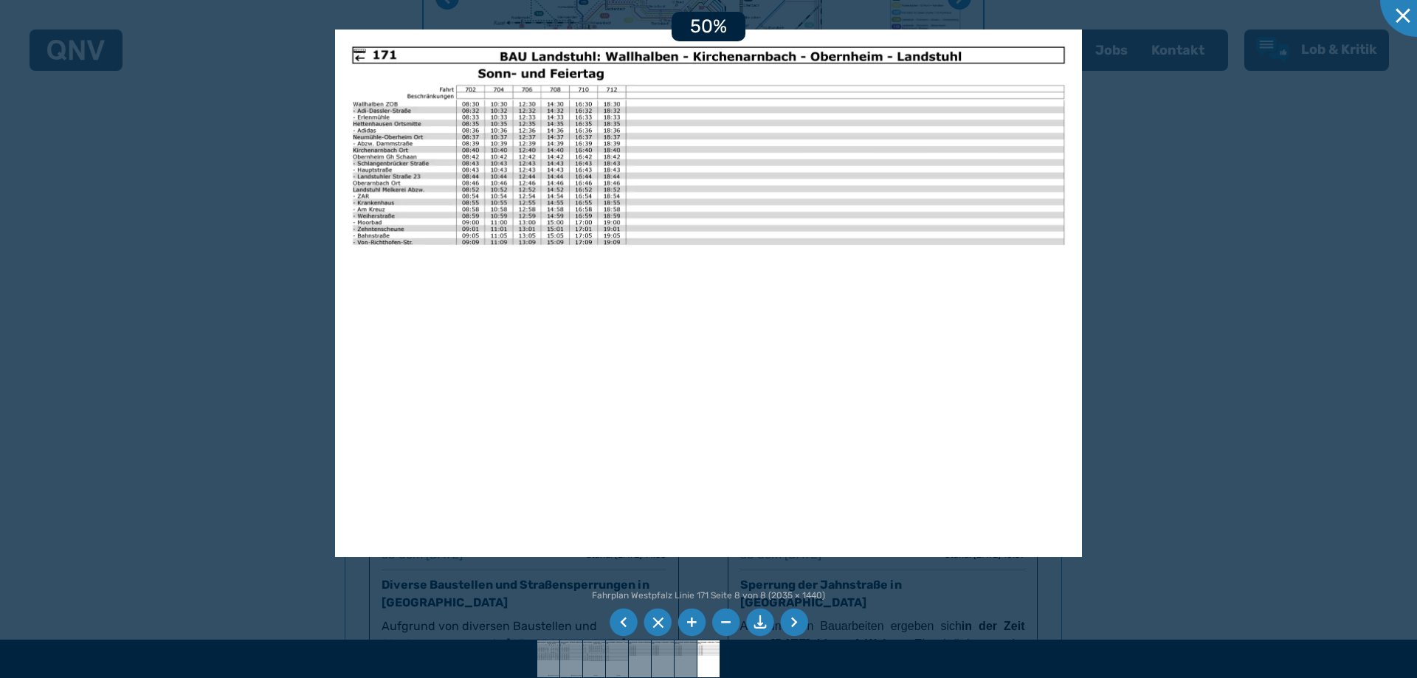
click at [684, 621] on li at bounding box center [691, 623] width 28 height 28
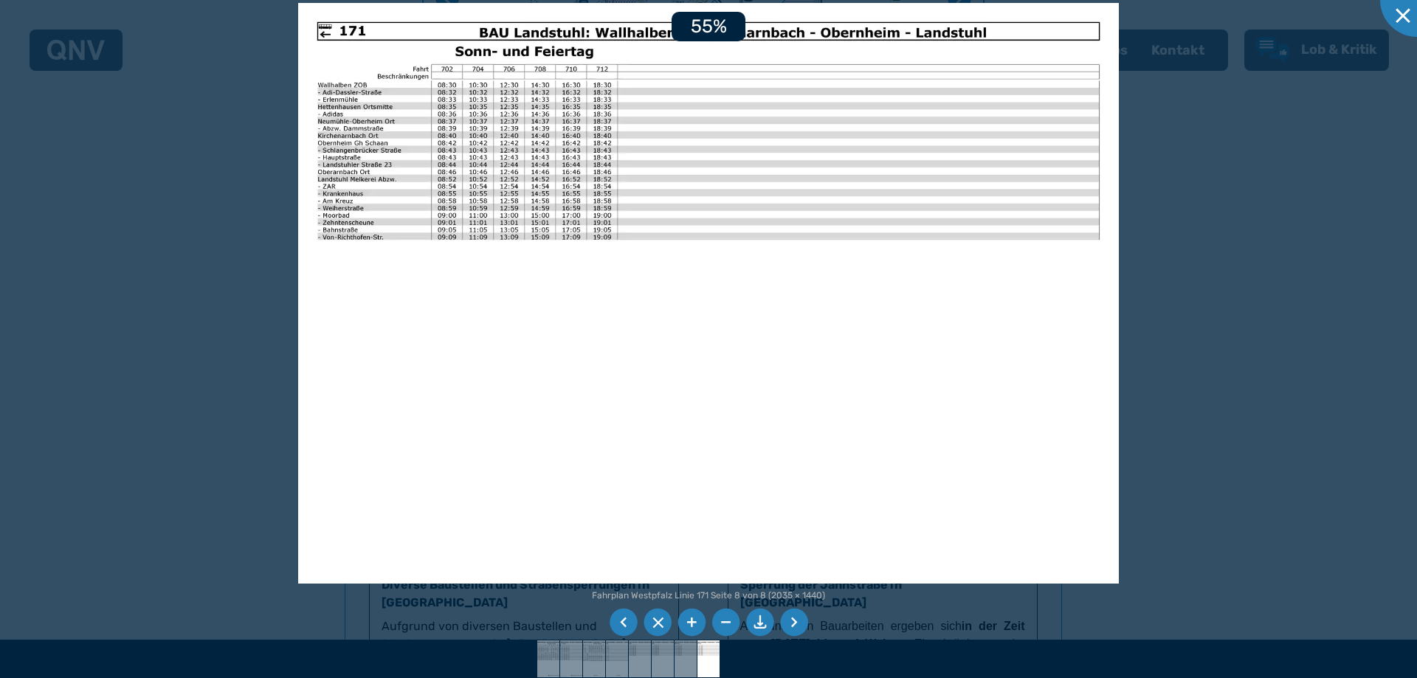
click at [684, 621] on li at bounding box center [691, 623] width 28 height 28
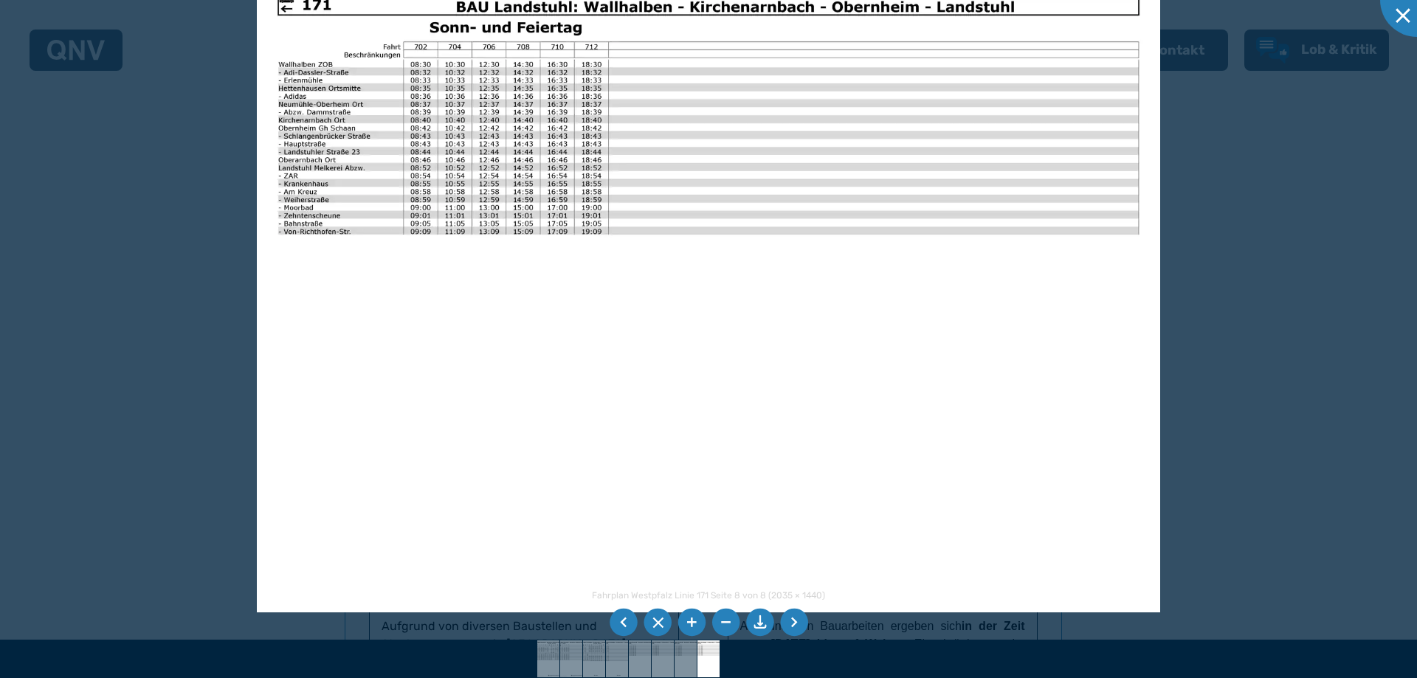
click at [684, 621] on li at bounding box center [691, 623] width 28 height 28
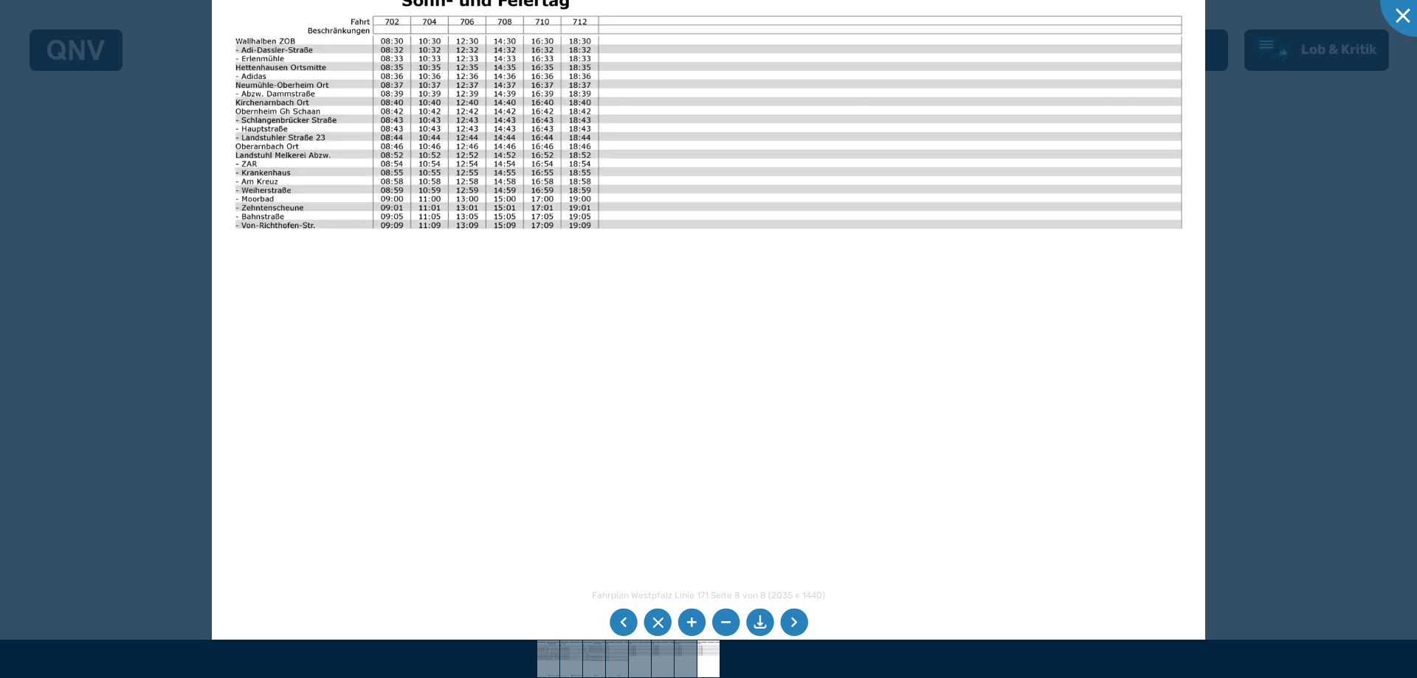
click at [684, 621] on li at bounding box center [691, 623] width 28 height 28
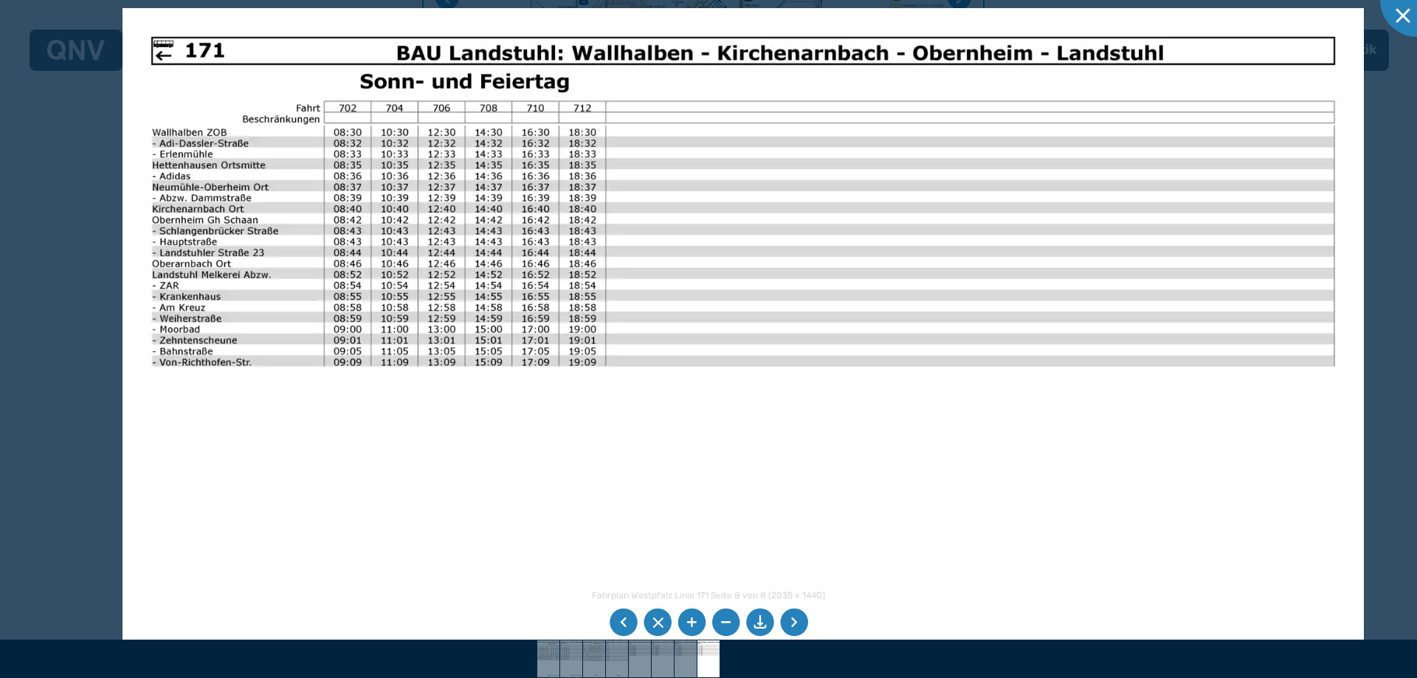
click at [891, 638] on img at bounding box center [742, 447] width 1241 height 878
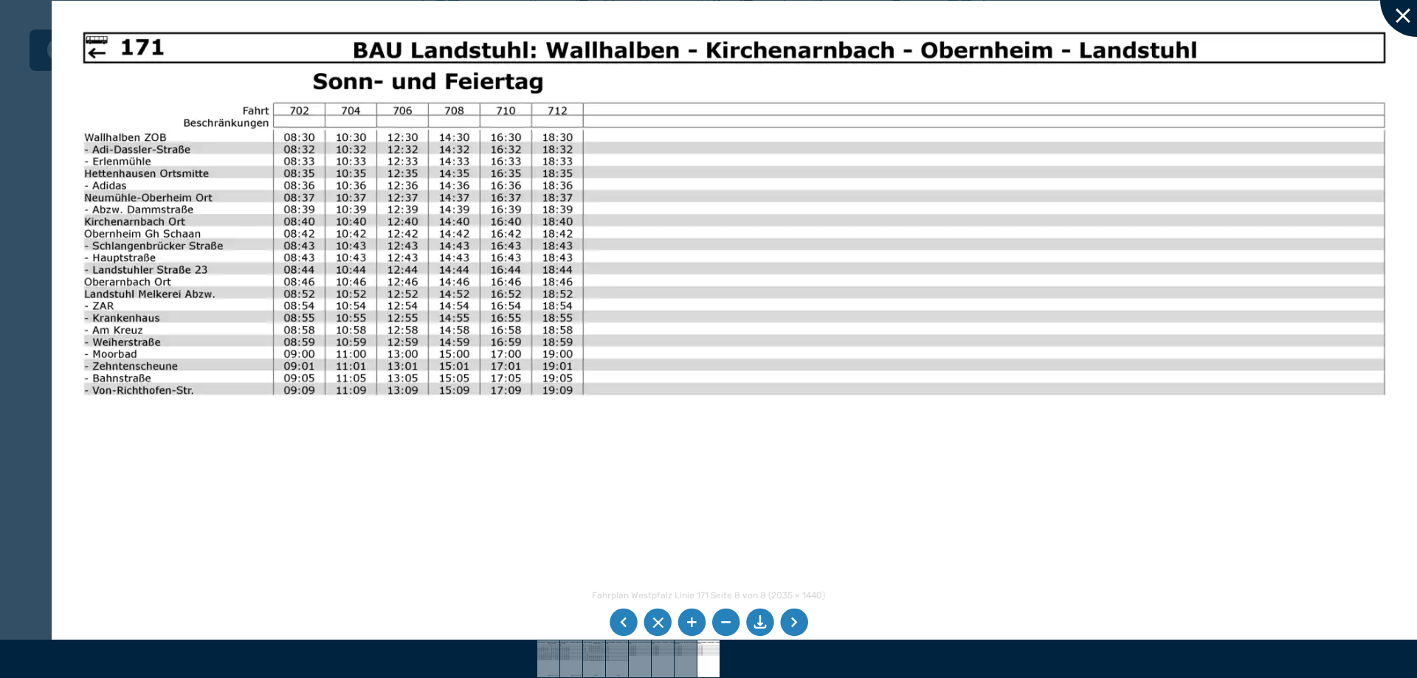
click at [1405, 15] on div at bounding box center [1417, 0] width 74 height 74
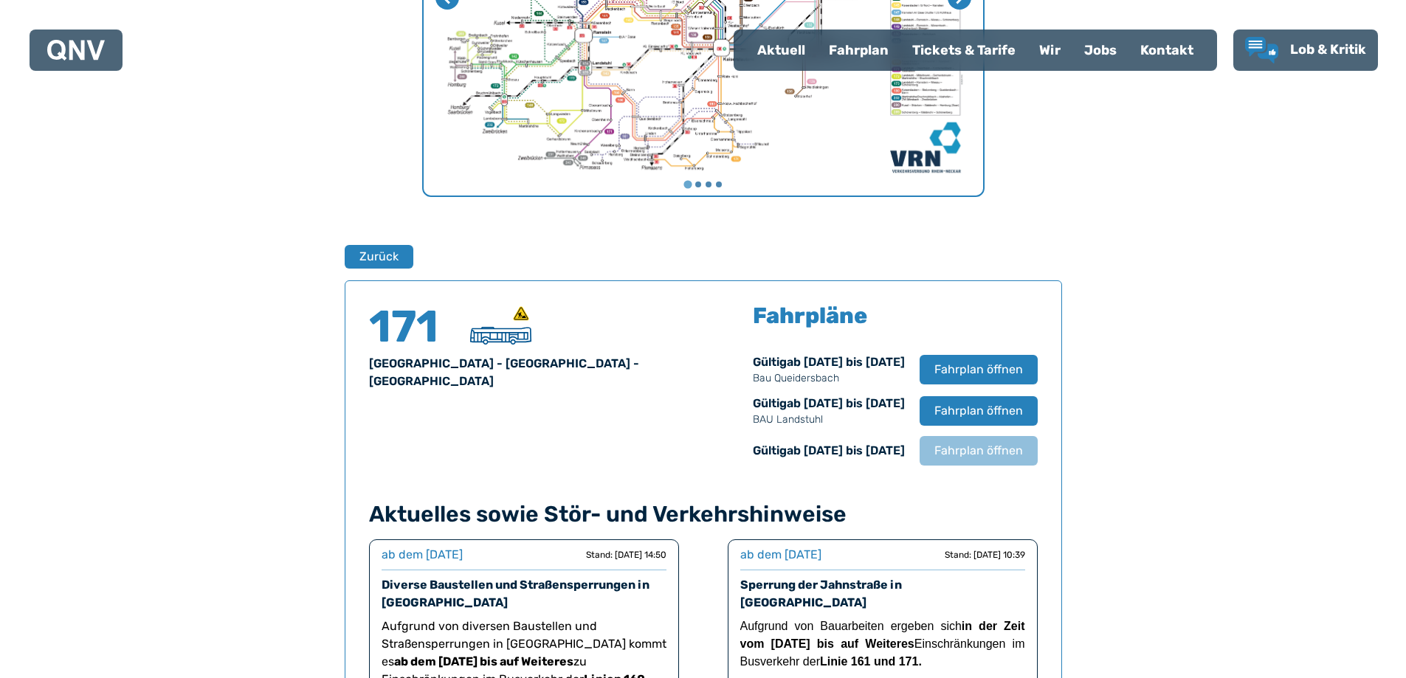
click at [984, 45] on div "Tickets & Tarife" at bounding box center [963, 50] width 127 height 38
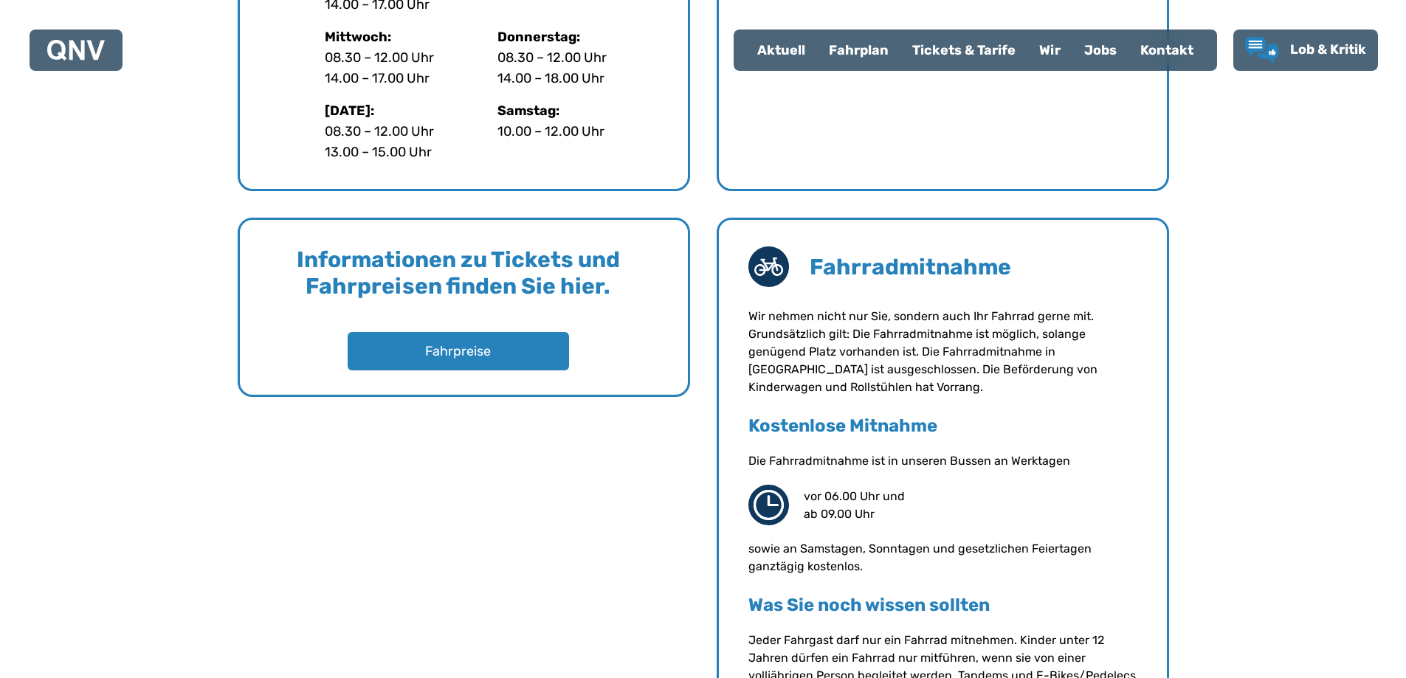
scroll to position [1033, 0]
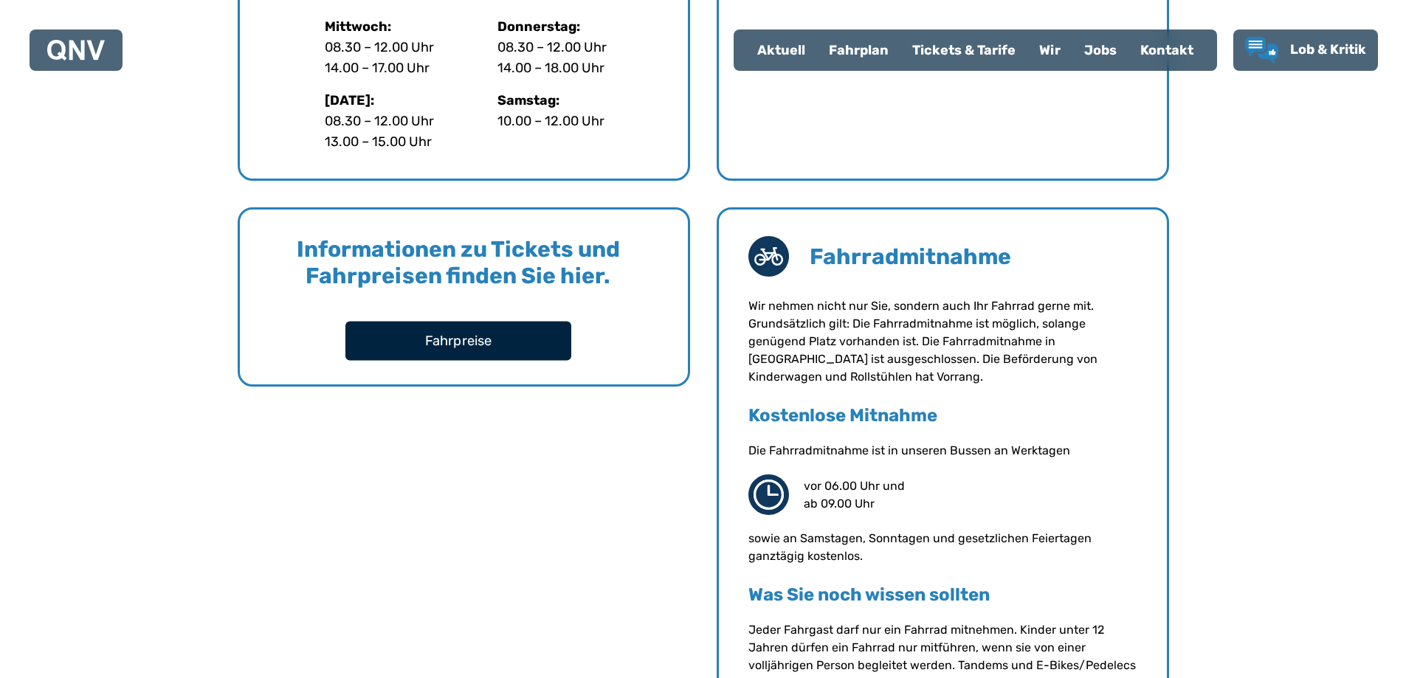
click at [454, 340] on button "Fahrpreise" at bounding box center [458, 340] width 226 height 39
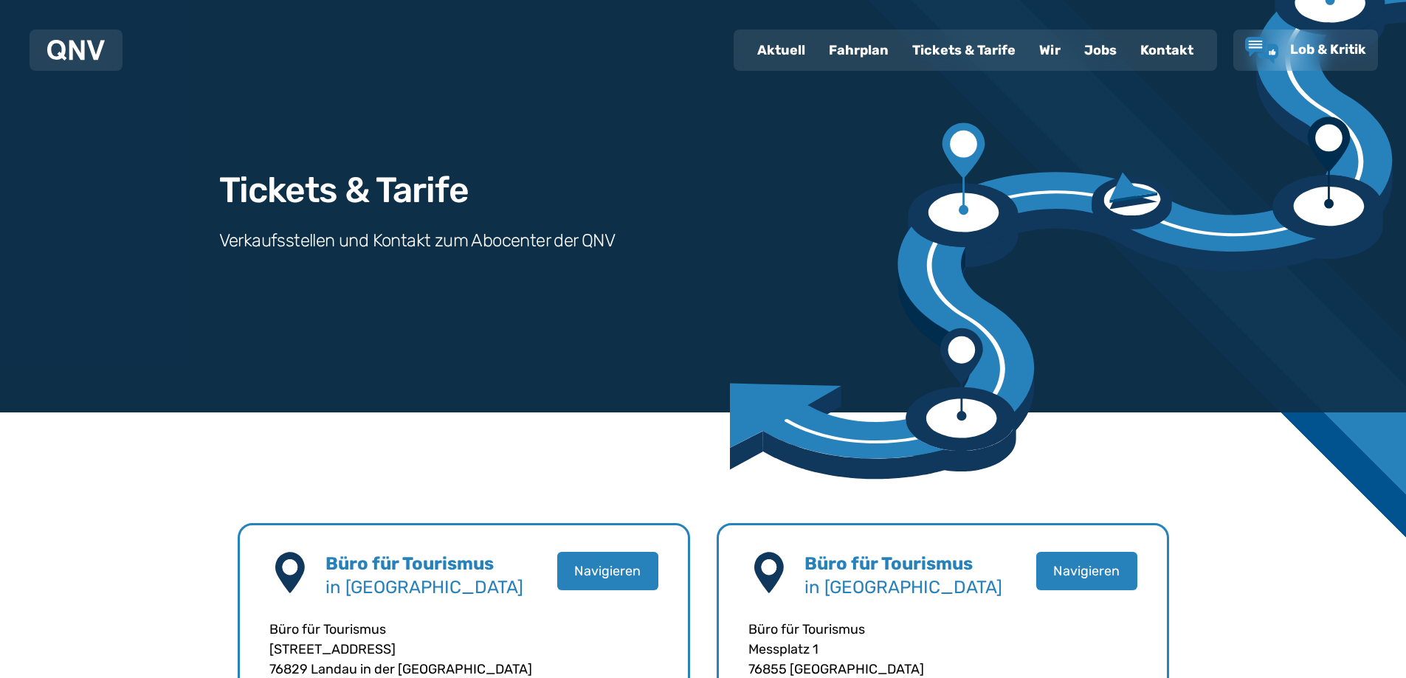
scroll to position [0, 0]
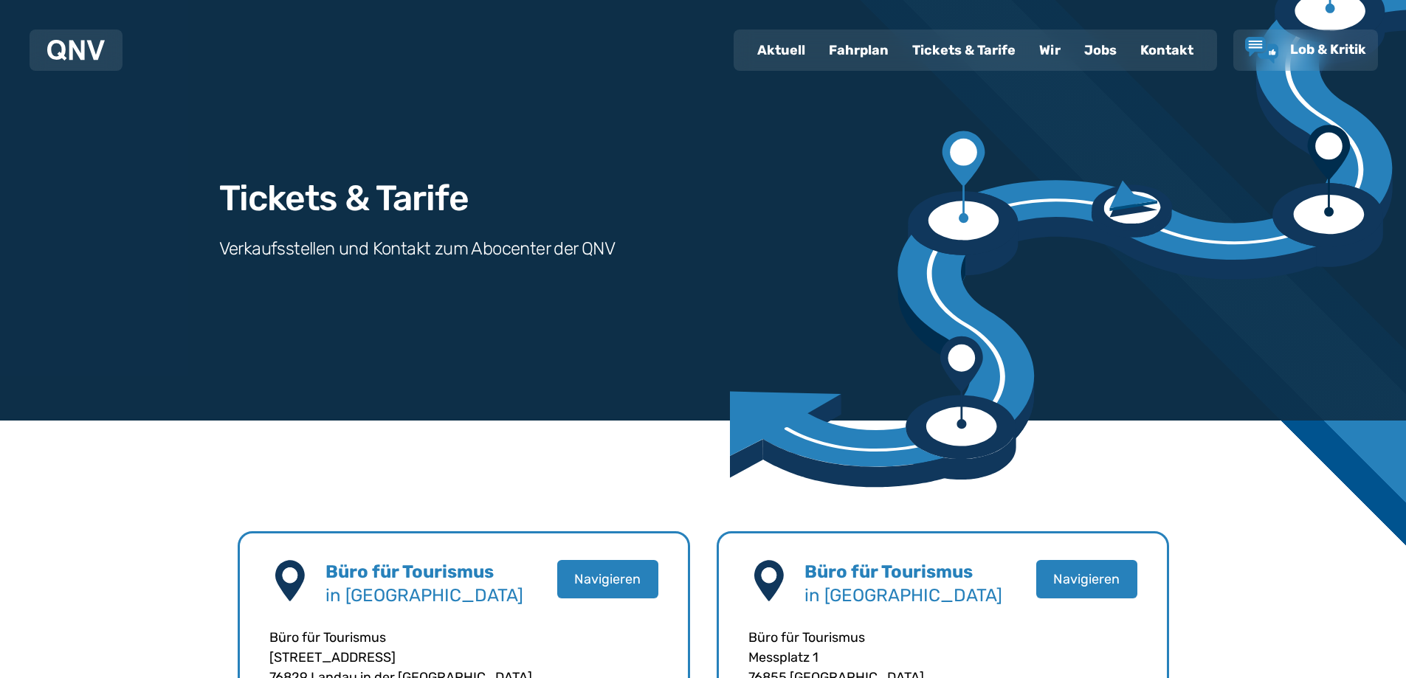
click at [789, 46] on div "Aktuell" at bounding box center [781, 50] width 72 height 38
select select "*"
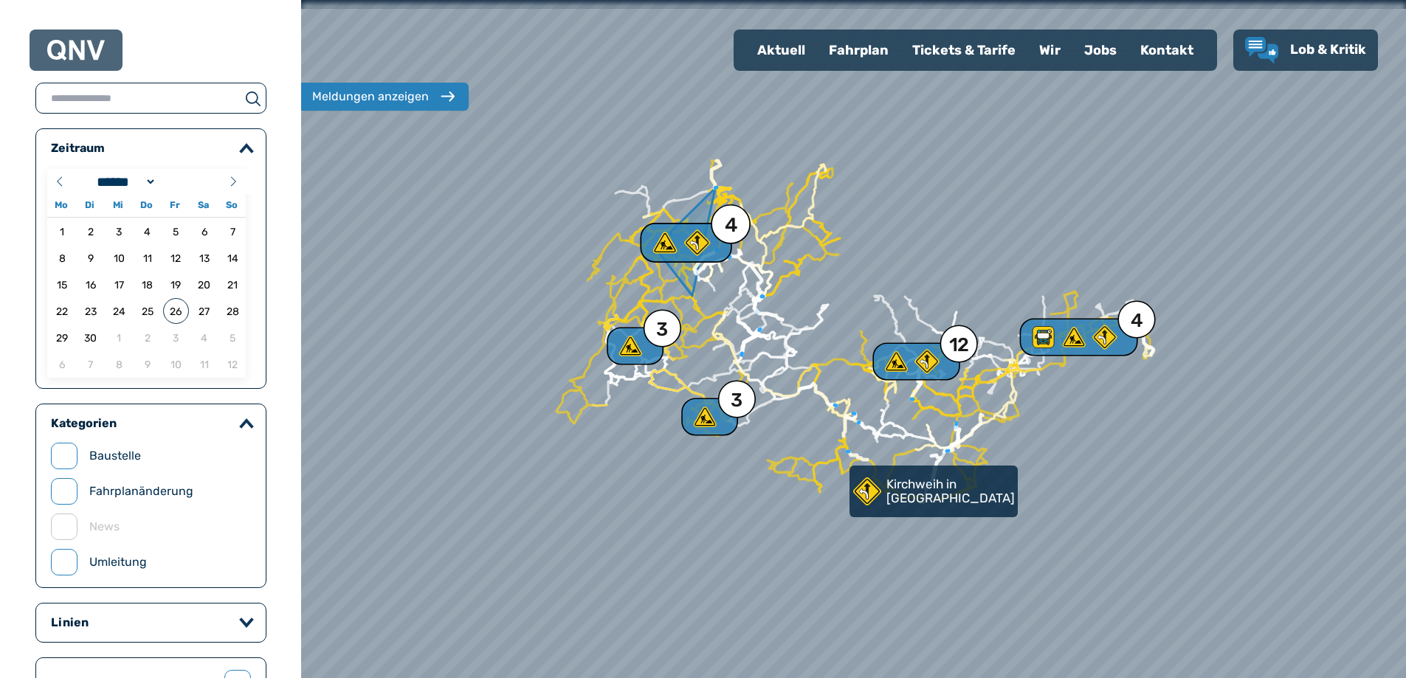
click at [728, 224] on div "4" at bounding box center [731, 225] width 13 height 20
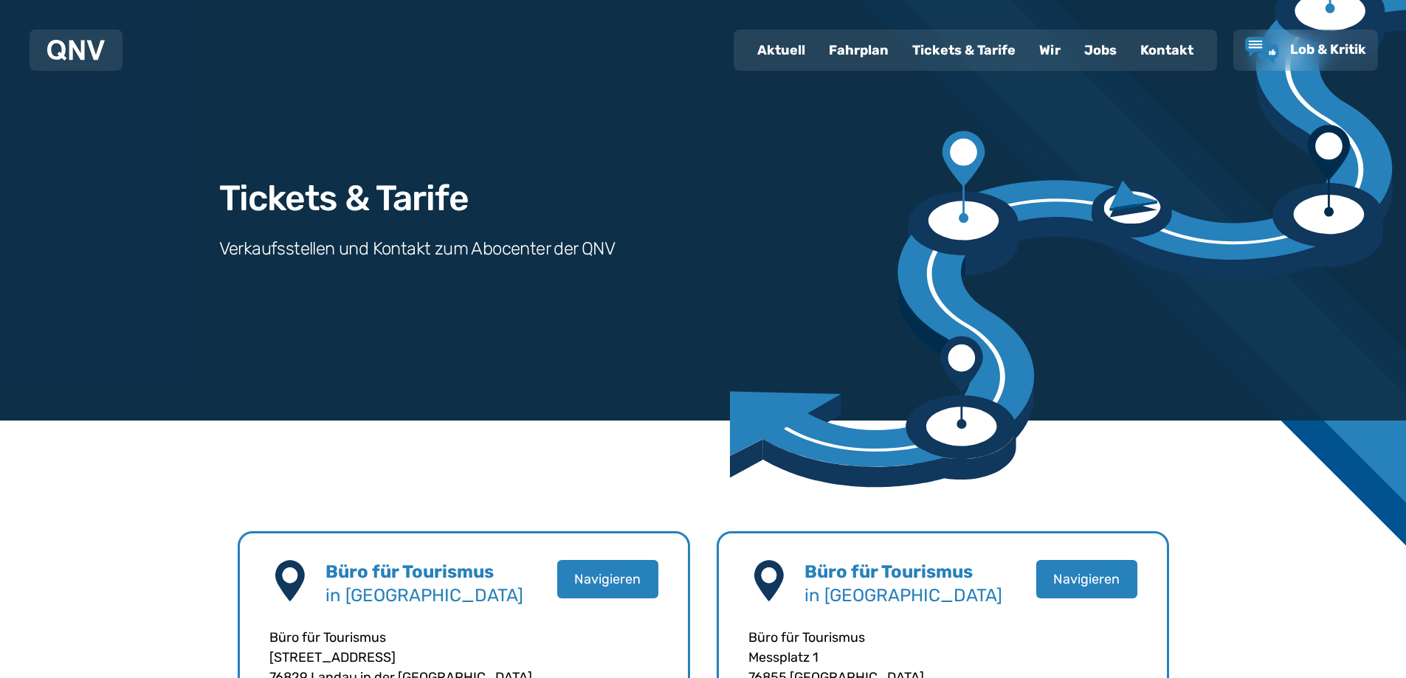
click at [1050, 46] on div "Wir" at bounding box center [1049, 50] width 45 height 38
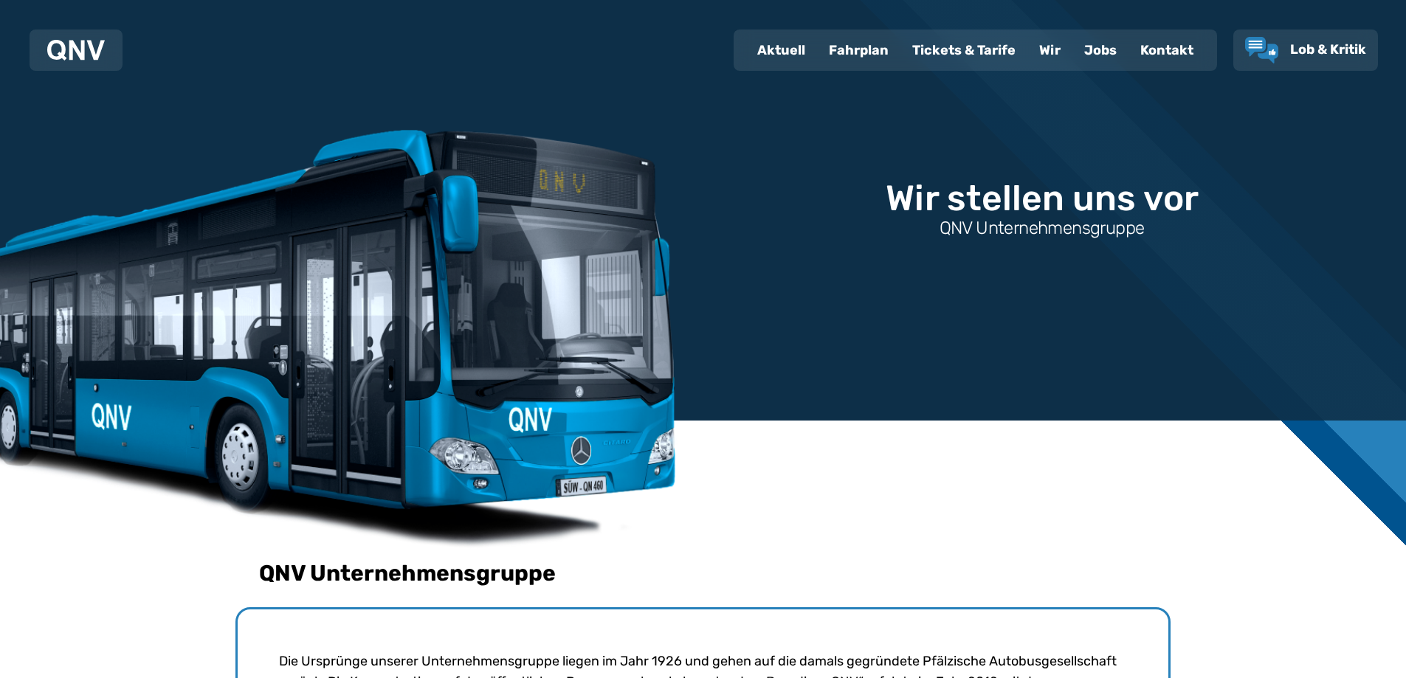
click at [1098, 46] on div "Jobs" at bounding box center [1100, 50] width 56 height 38
